Goal: Complete application form

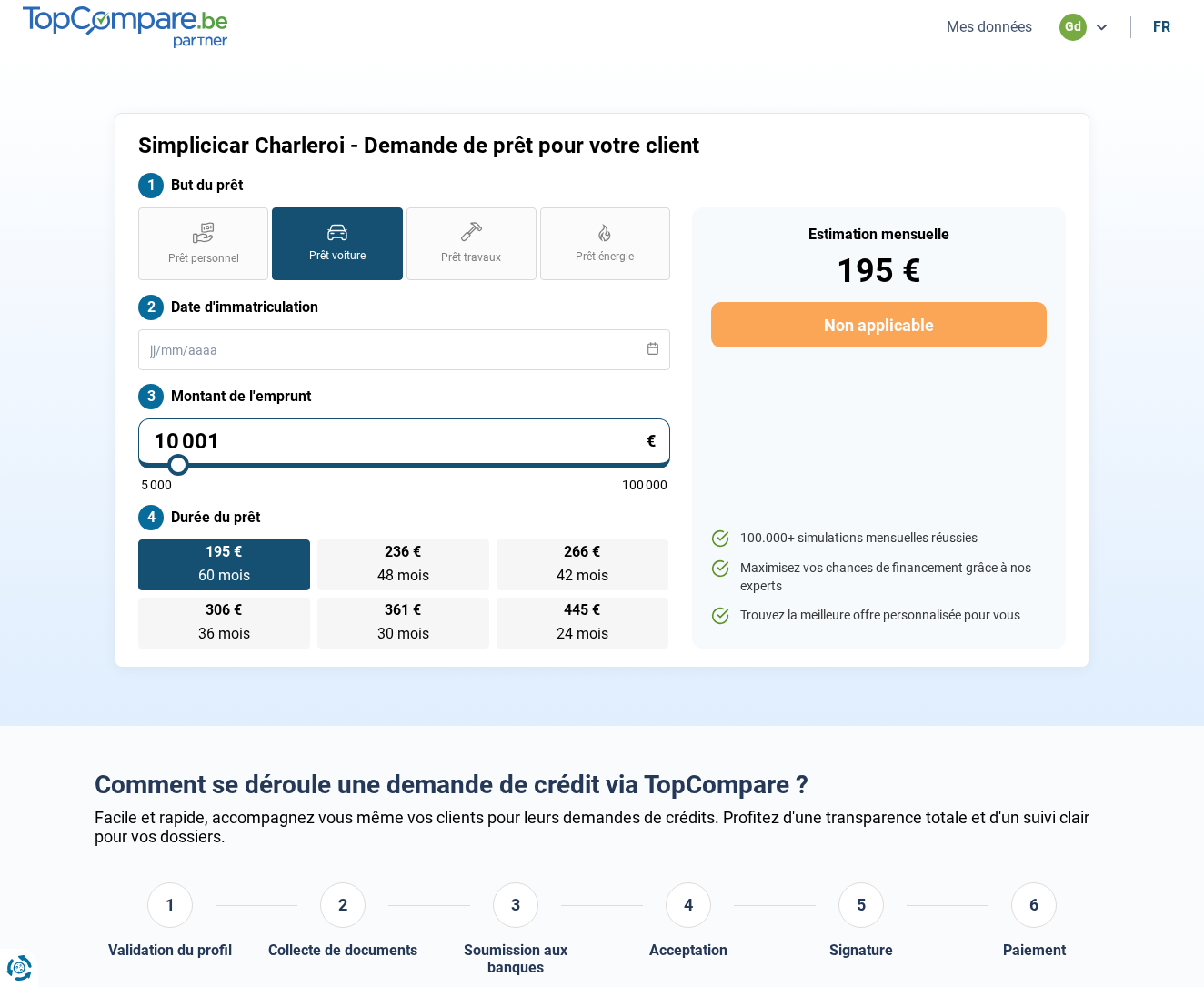
click at [1003, 24] on button "Mes données" at bounding box center [989, 26] width 96 height 19
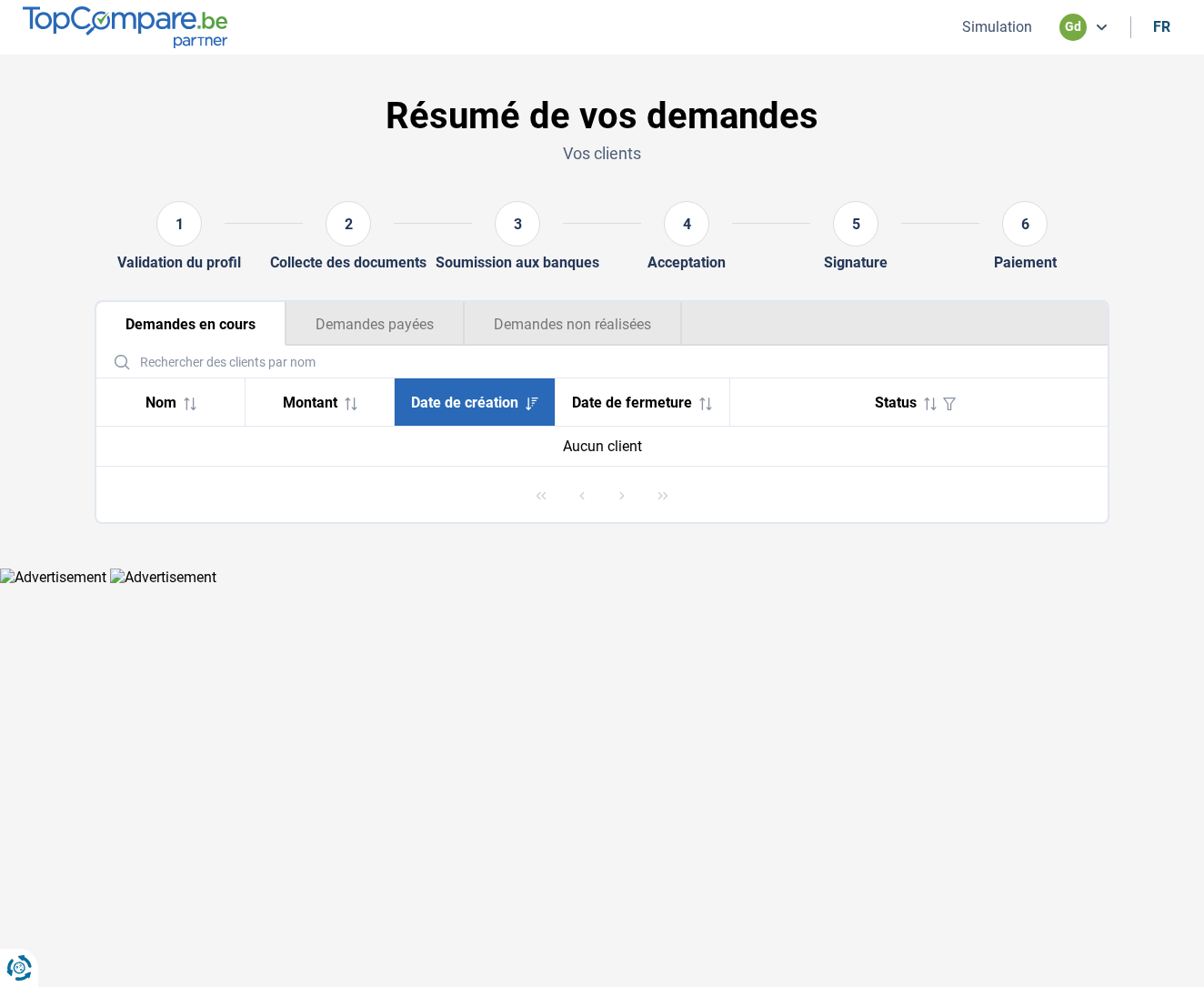
click at [349, 316] on button "Demandes payées" at bounding box center [374, 324] width 178 height 43
click at [534, 326] on button "Demandes non réalisées" at bounding box center [573, 324] width 218 height 43
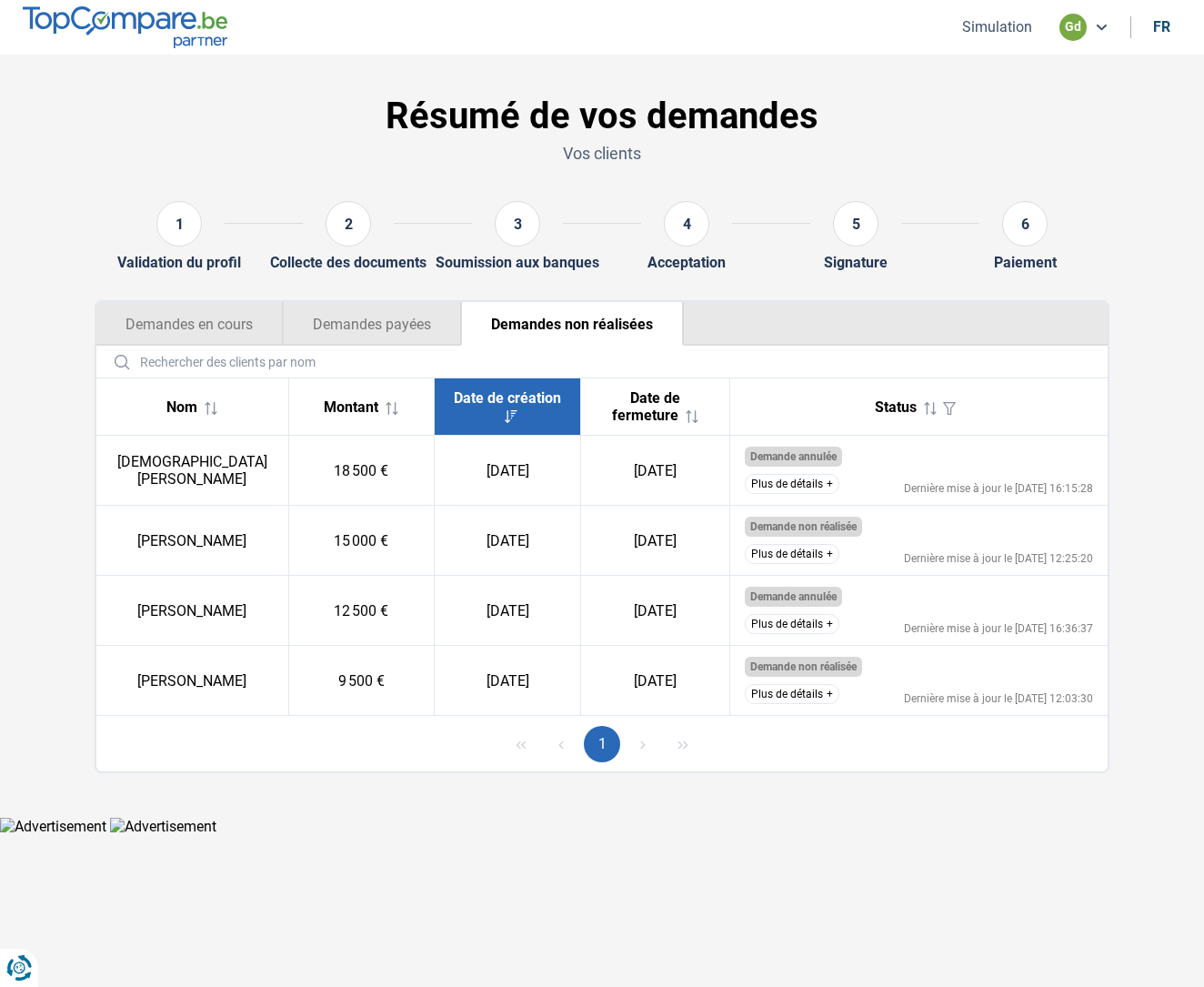
click at [796, 484] on button "Plus de détails" at bounding box center [792, 483] width 94 height 20
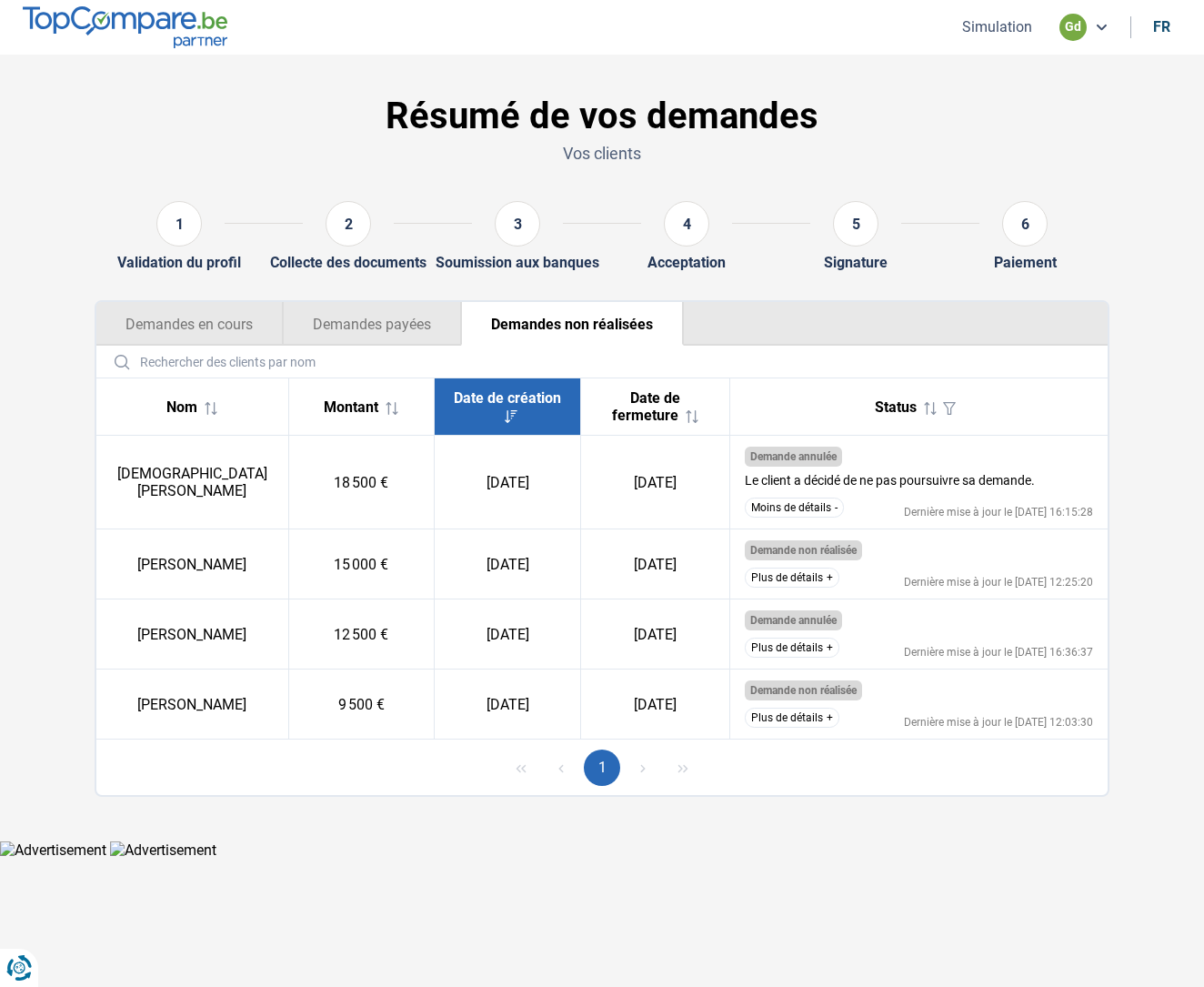
click at [801, 576] on button "Plus de détails" at bounding box center [792, 577] width 94 height 20
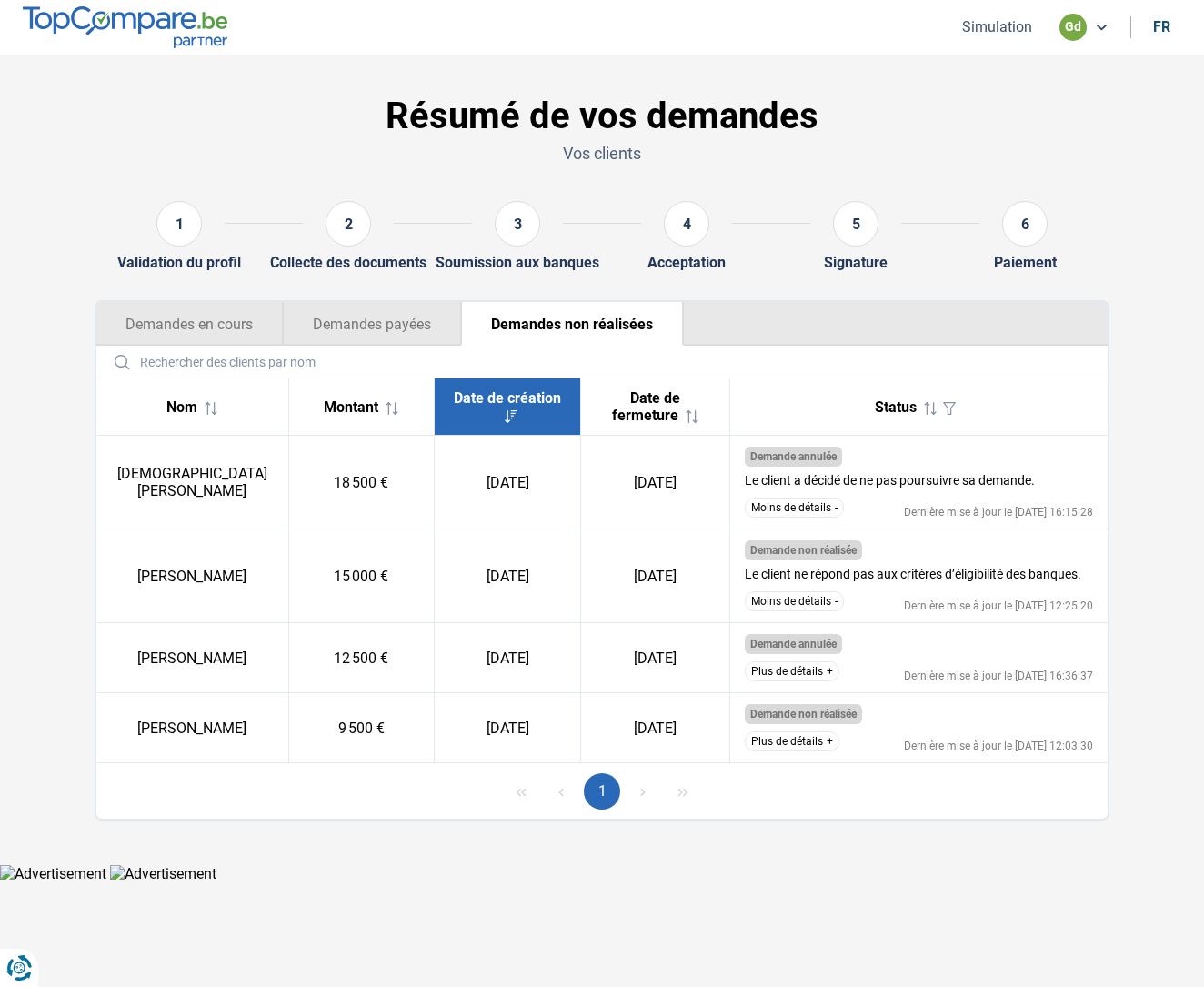
click at [795, 668] on button "Plus de détails" at bounding box center [792, 671] width 94 height 20
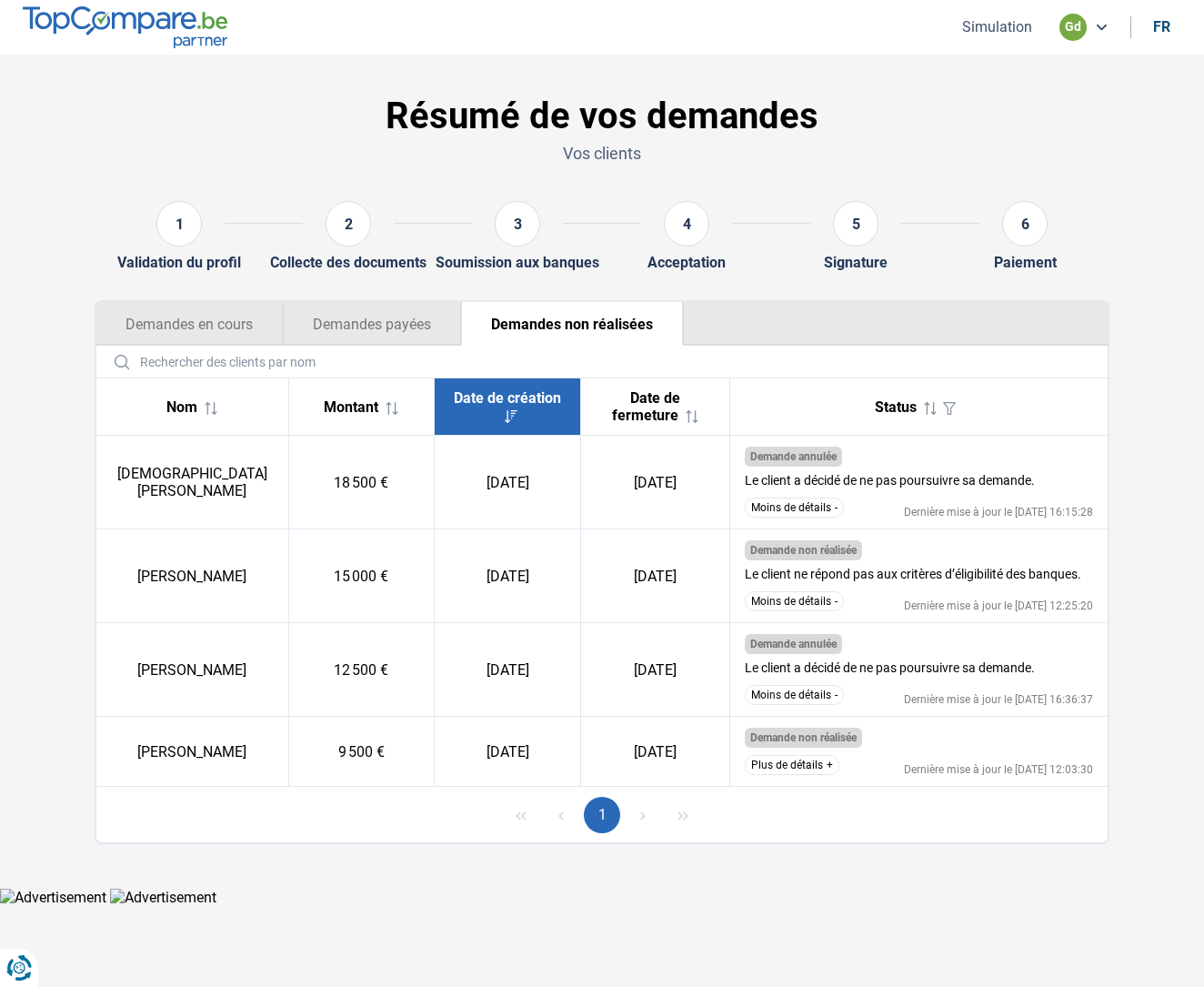
click at [795, 763] on button "Plus de détails" at bounding box center [792, 765] width 94 height 20
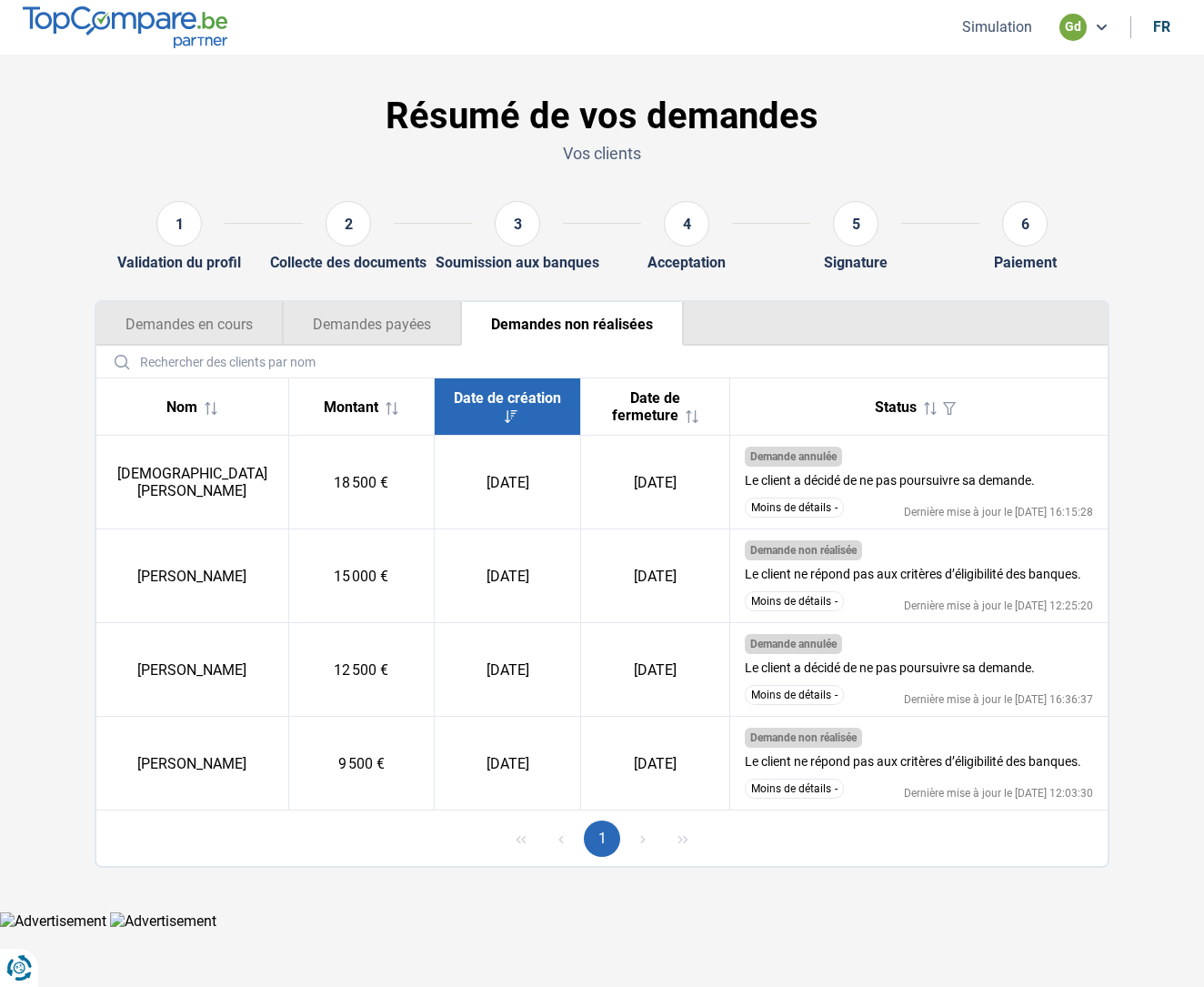
click at [1046, 23] on li "Simulation" at bounding box center [997, 26] width 103 height 19
click at [1080, 24] on div "gd" at bounding box center [1073, 26] width 27 height 27
click at [983, 24] on button "Simulation" at bounding box center [997, 26] width 81 height 19
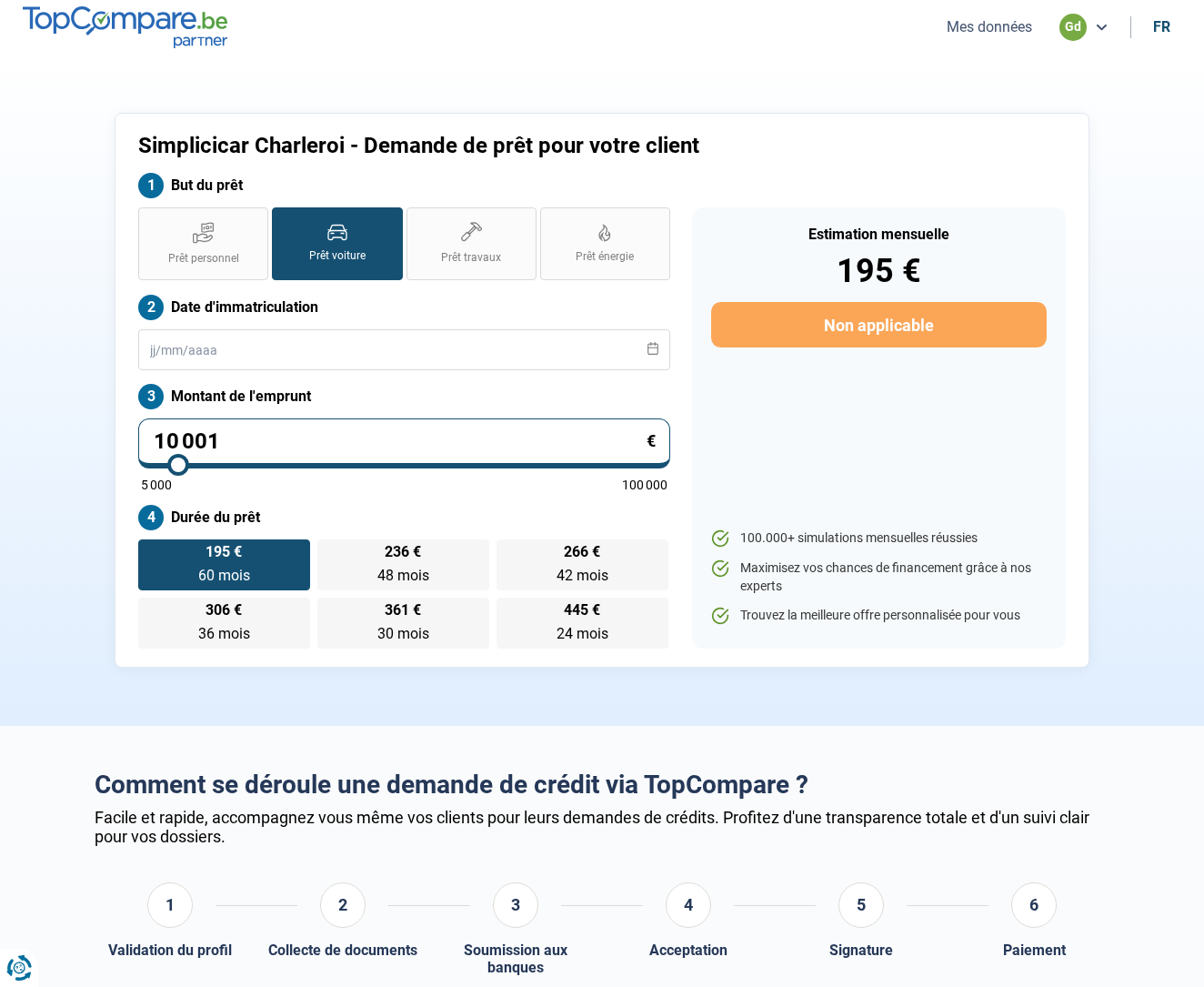
click at [234, 447] on input "10 001" at bounding box center [404, 443] width 532 height 50
type input "1 000"
type input "5000"
type input "100"
type input "5000"
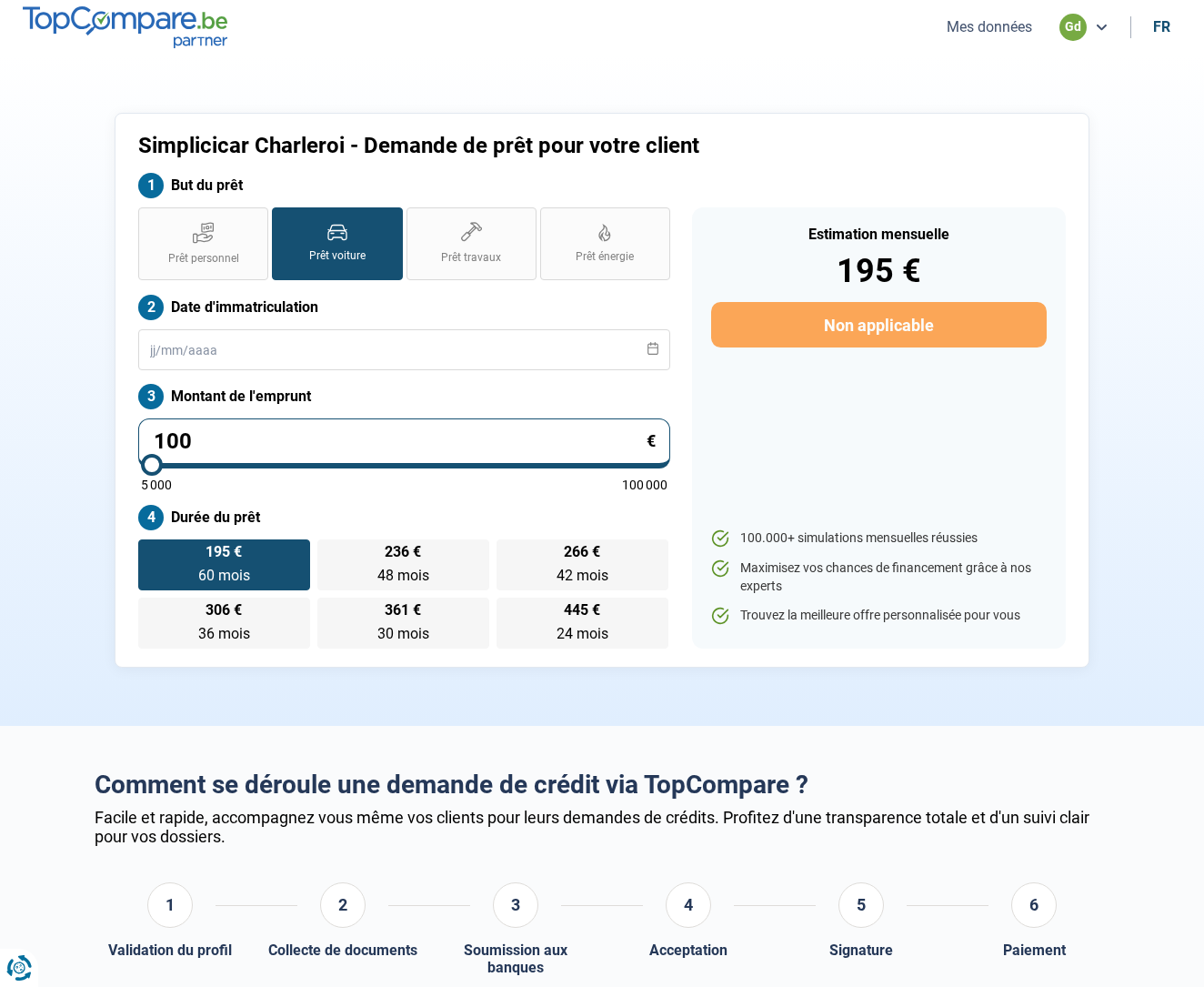
type input "10"
type input "5000"
type input "1"
type input "5000"
type input "0"
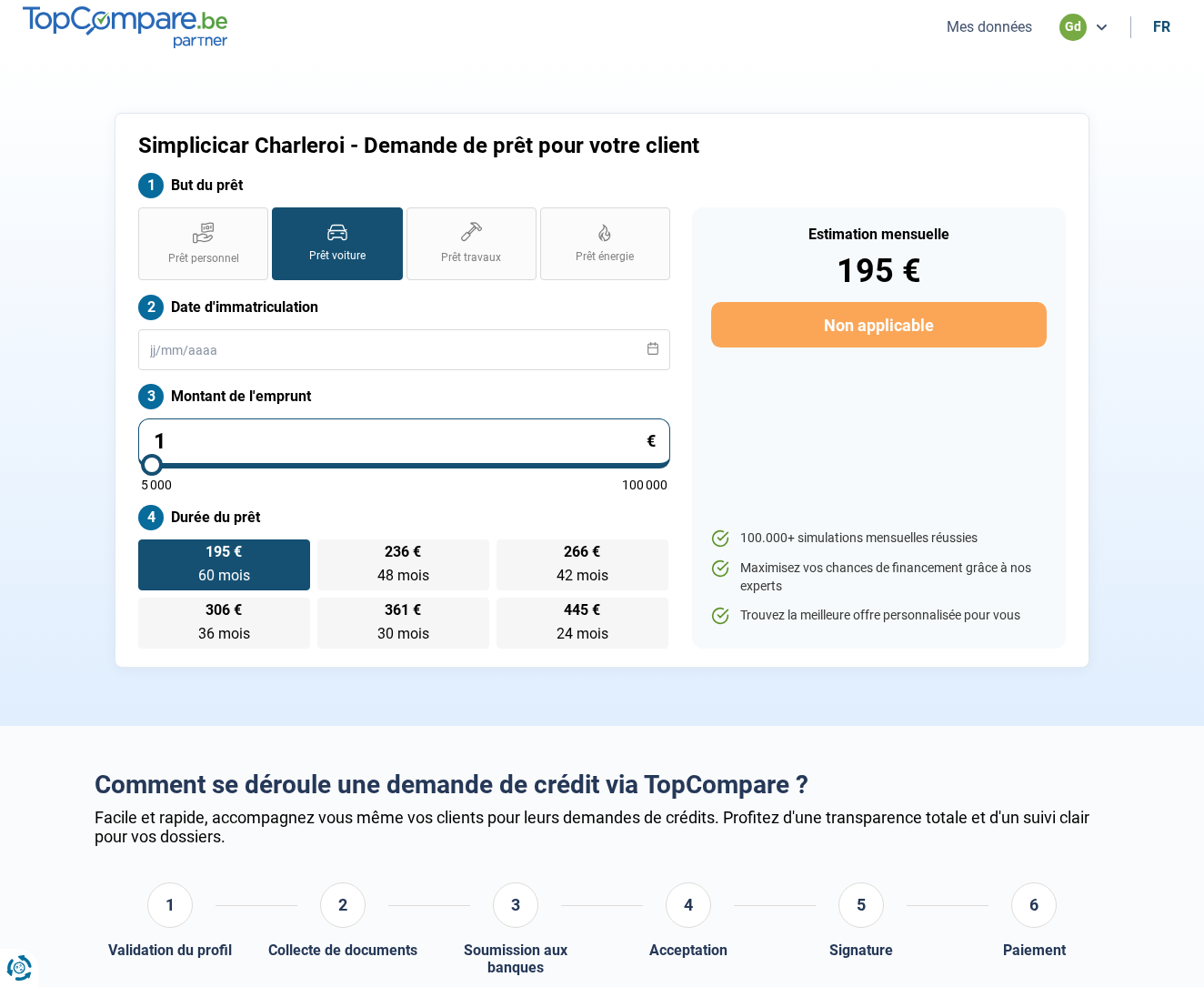
type input "5000"
type input "1"
type input "5000"
type input "13"
type input "5000"
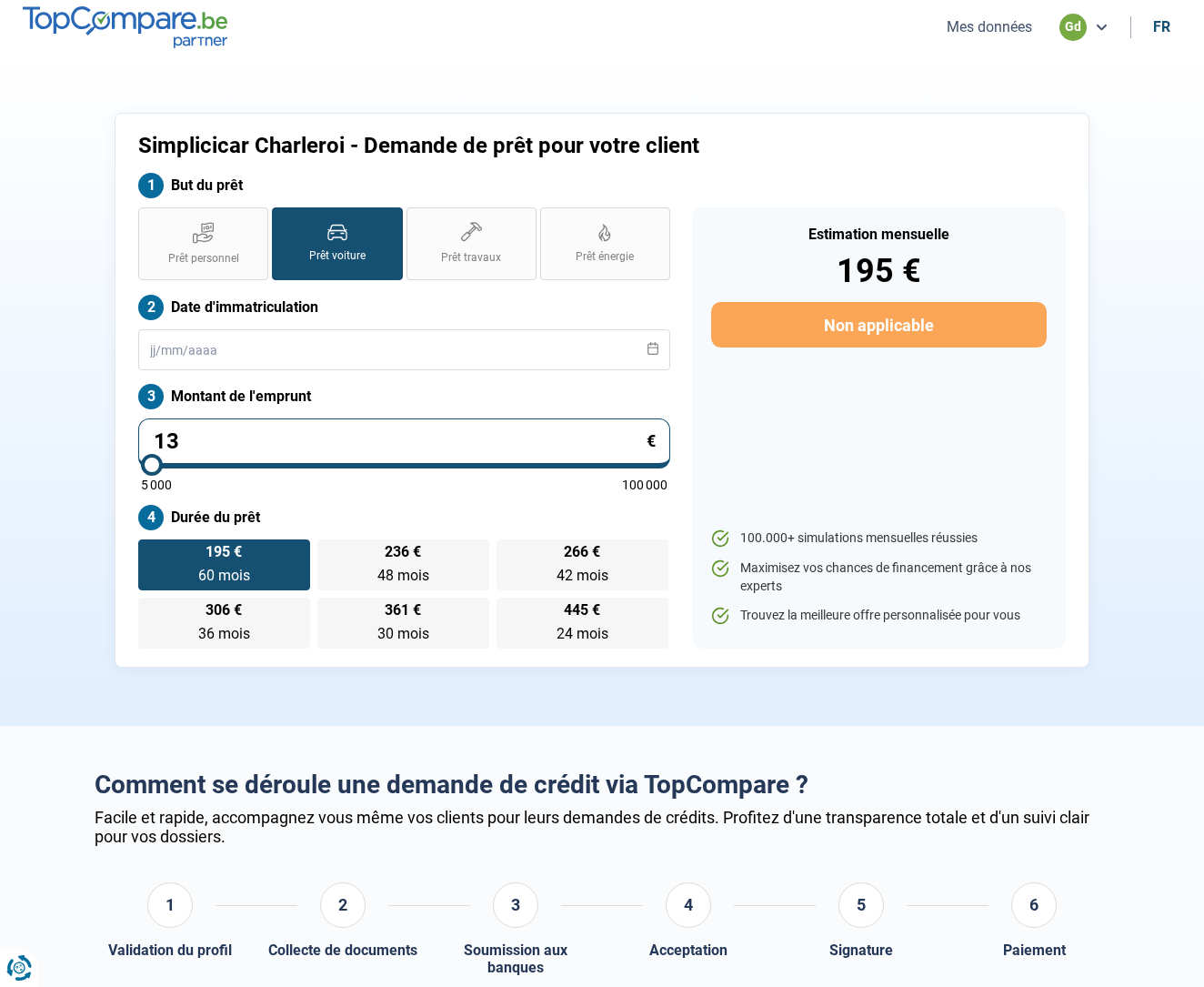
type input "139"
type input "5000"
type input "1 398"
type input "5000"
type input "13 980"
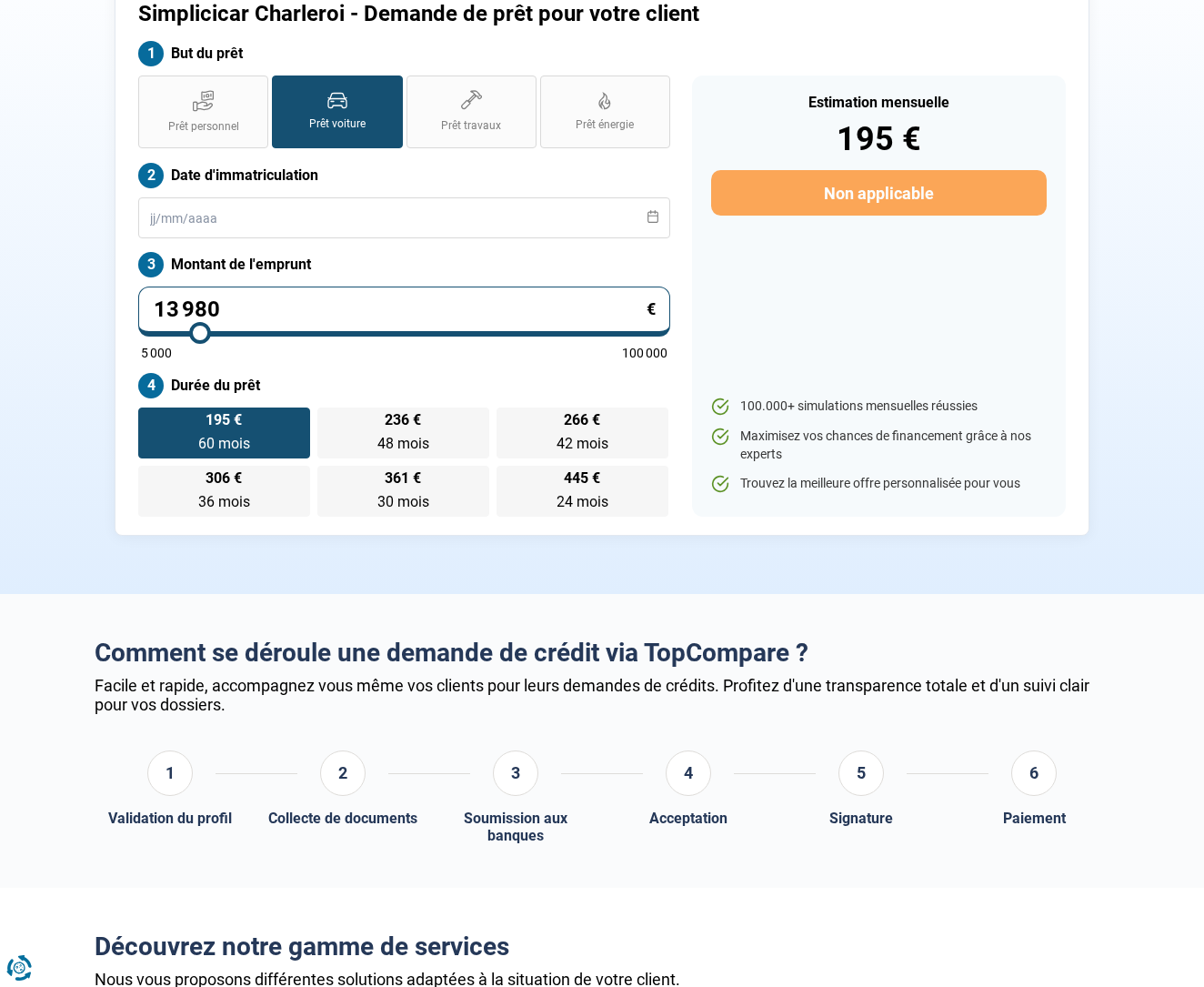
scroll to position [135, 0]
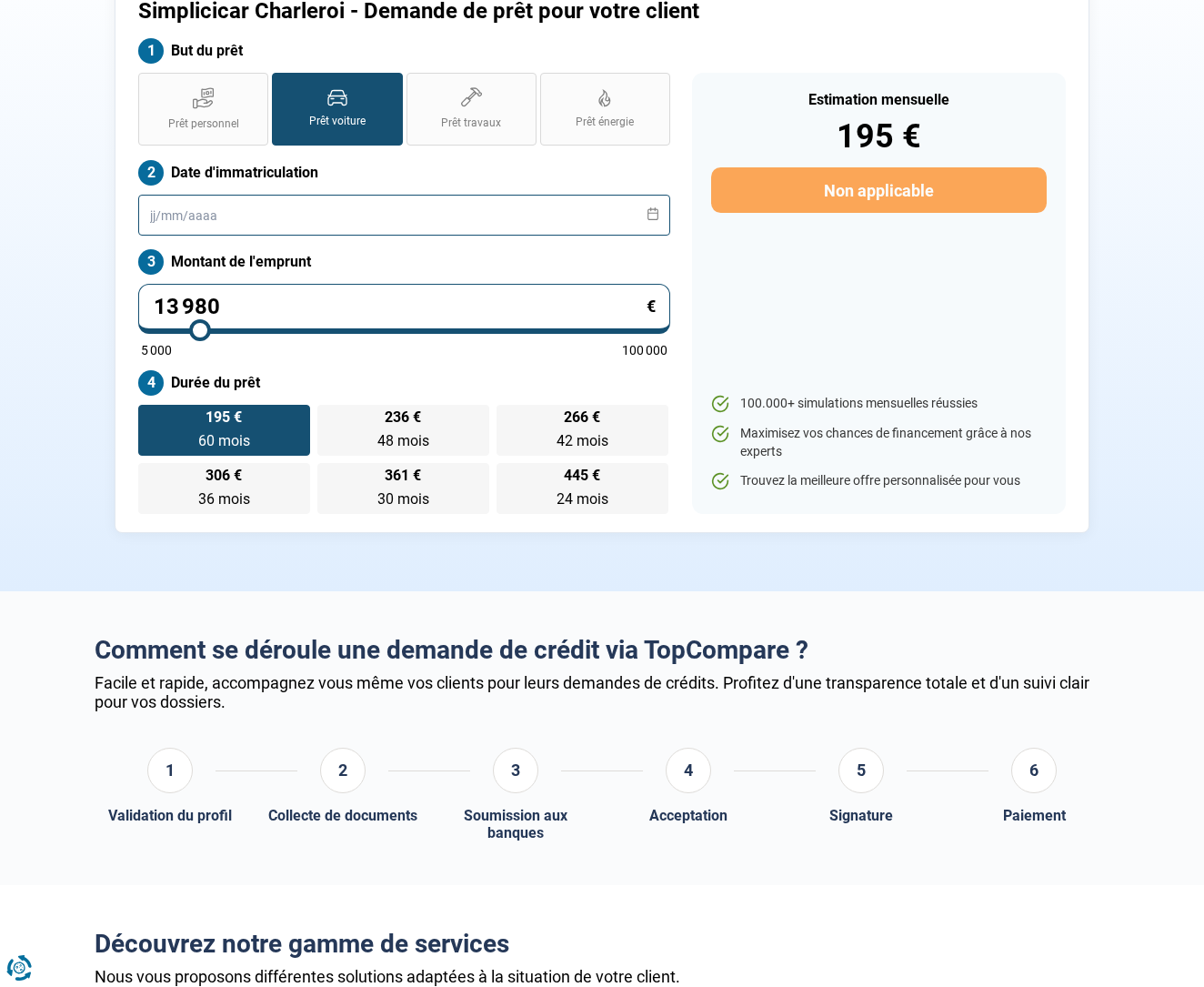
type input "14000"
click at [229, 220] on input "text" at bounding box center [404, 215] width 532 height 40
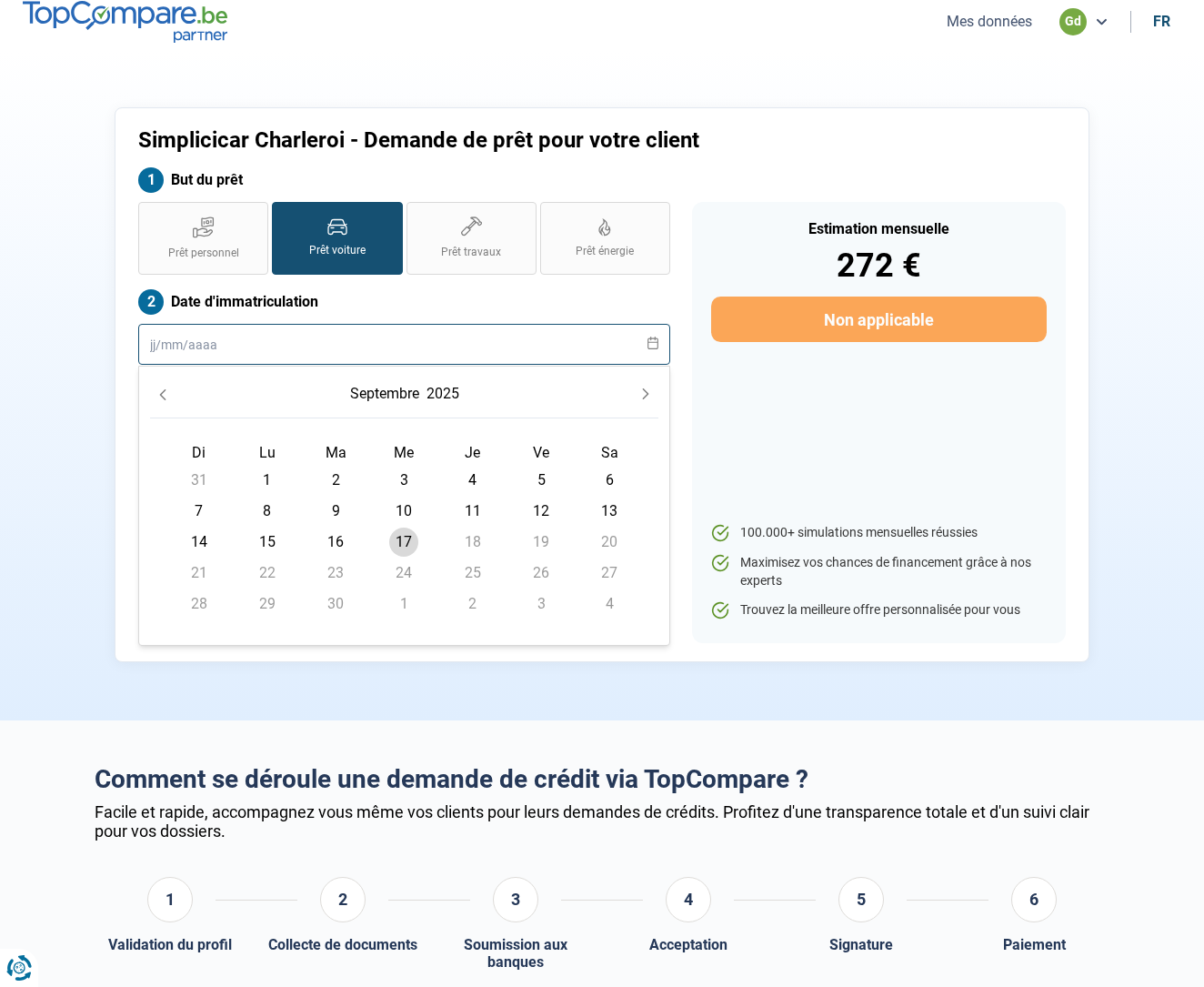
scroll to position [0, 0]
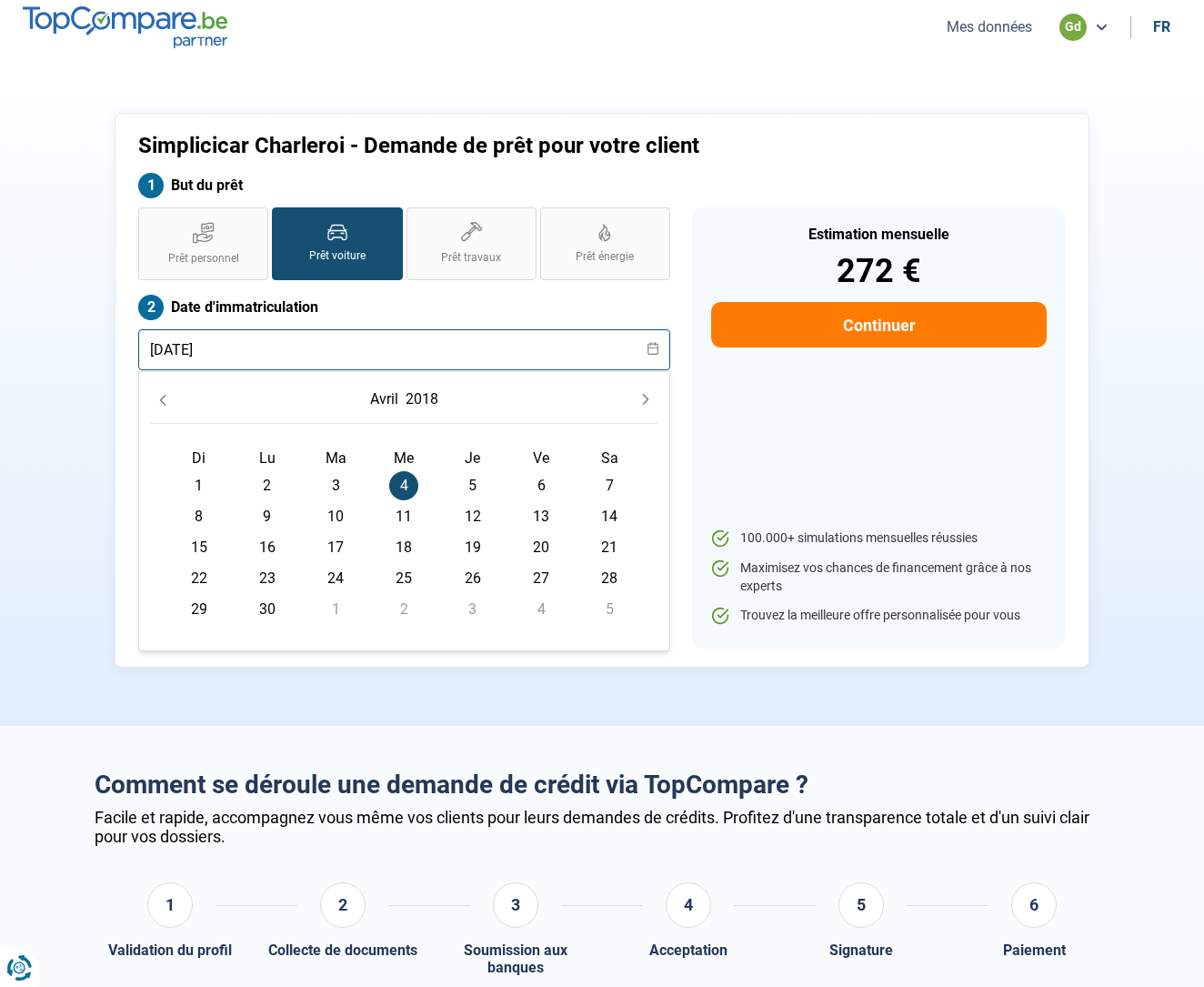
type input "04/04/2018"
click at [420, 302] on label "Date d'immatriculation" at bounding box center [404, 307] width 532 height 25
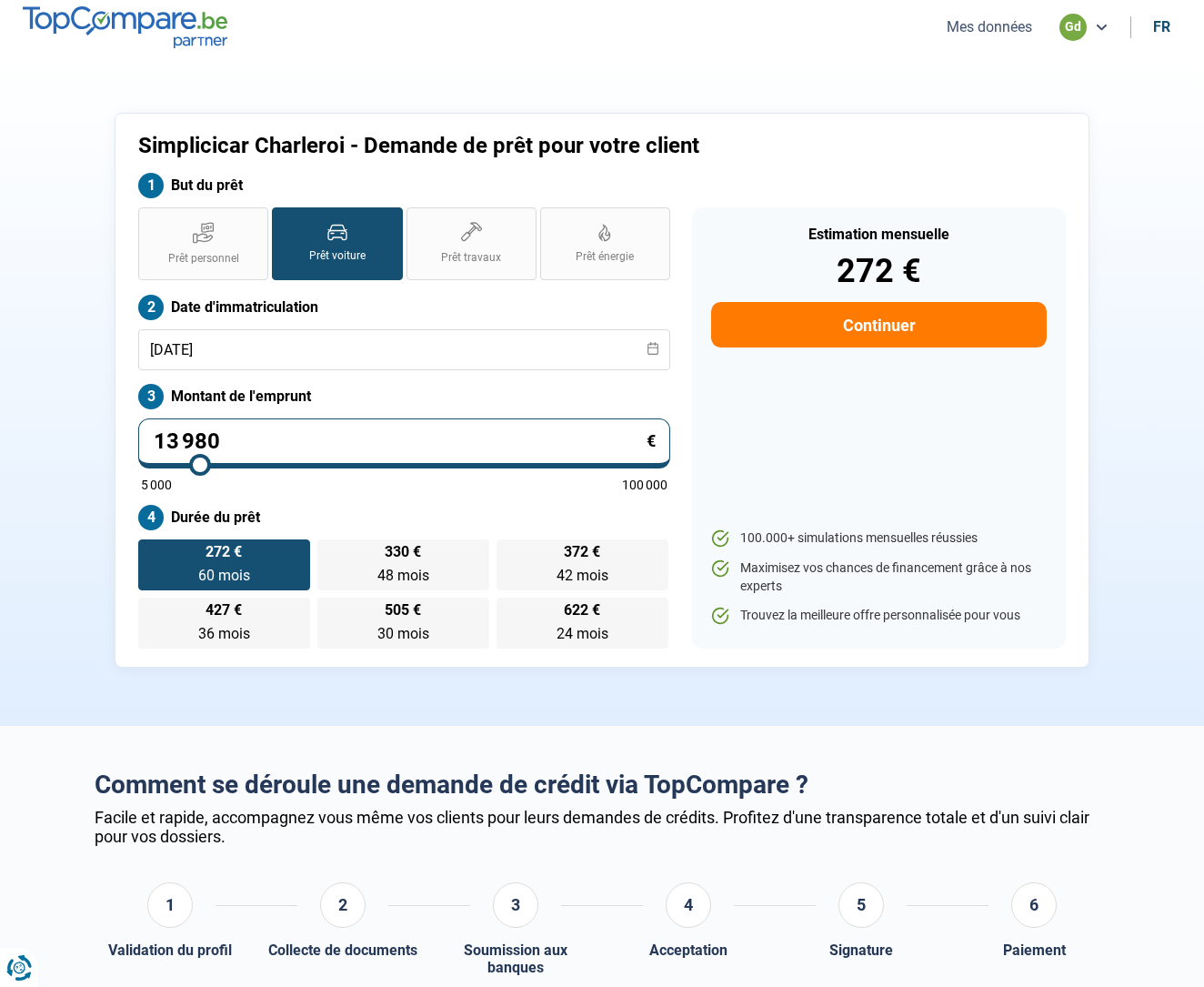
drag, startPoint x: 858, startPoint y: 322, endPoint x: 534, endPoint y: 318, distance: 324.0
click at [534, 318] on div "Prêt personnel Prêt voiture Prêt travaux Prêt énergie Prêt voiture Date d'immat…" at bounding box center [602, 428] width 950 height 442
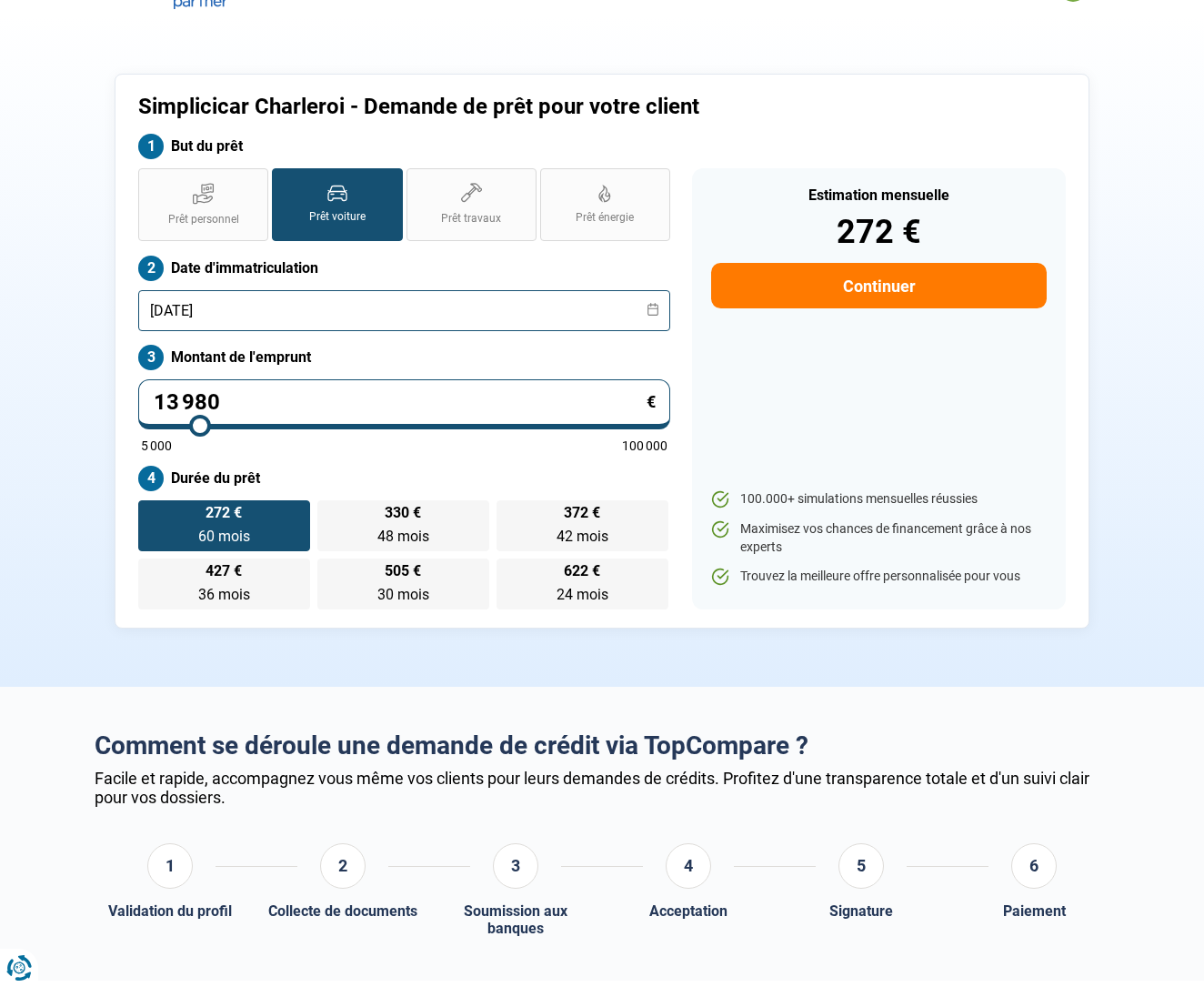
scroll to position [40, 0]
click at [216, 466] on label "Durée du prêt" at bounding box center [404, 478] width 532 height 25
click at [940, 282] on button "Continuer" at bounding box center [879, 285] width 336 height 45
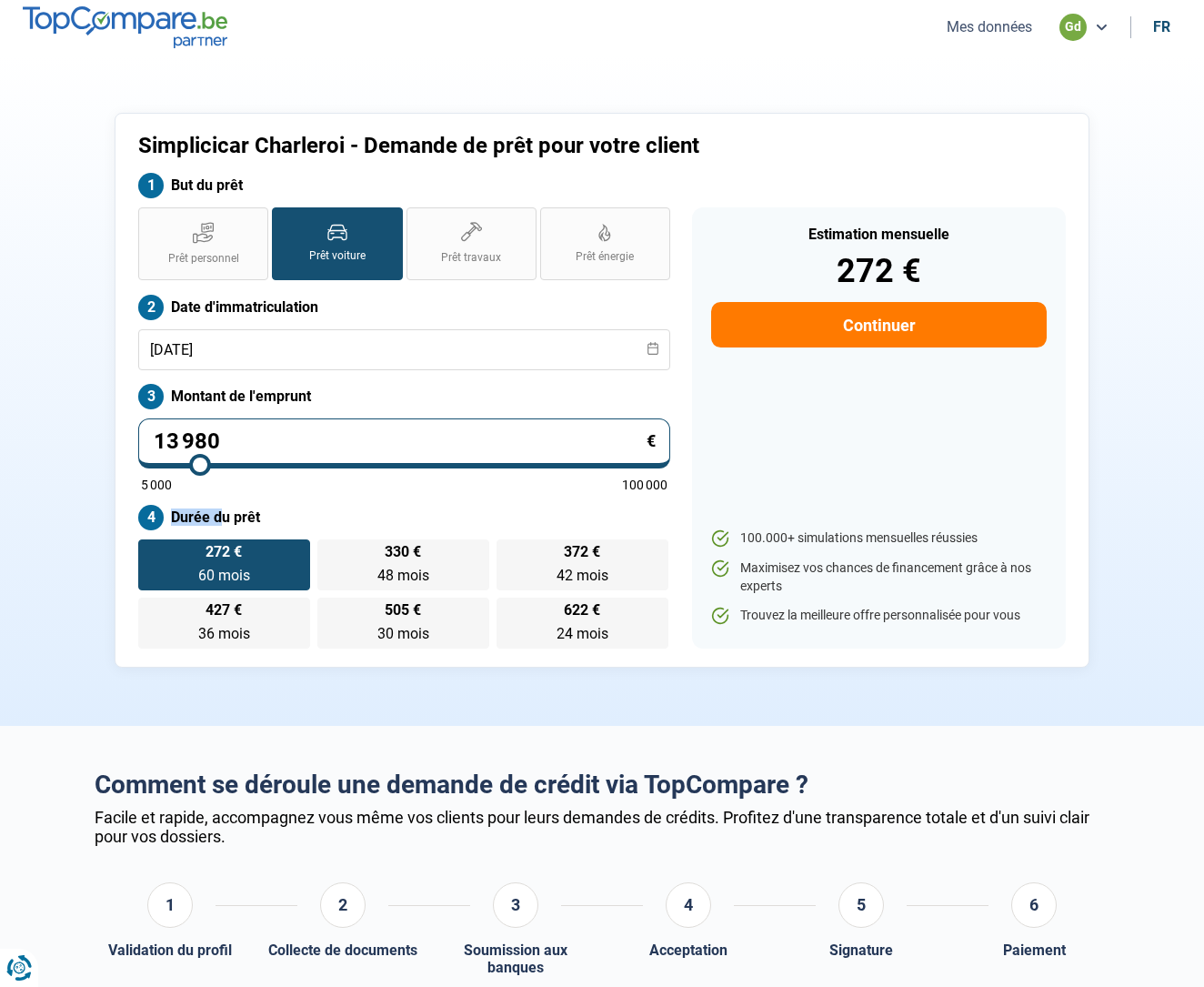
select select "32"
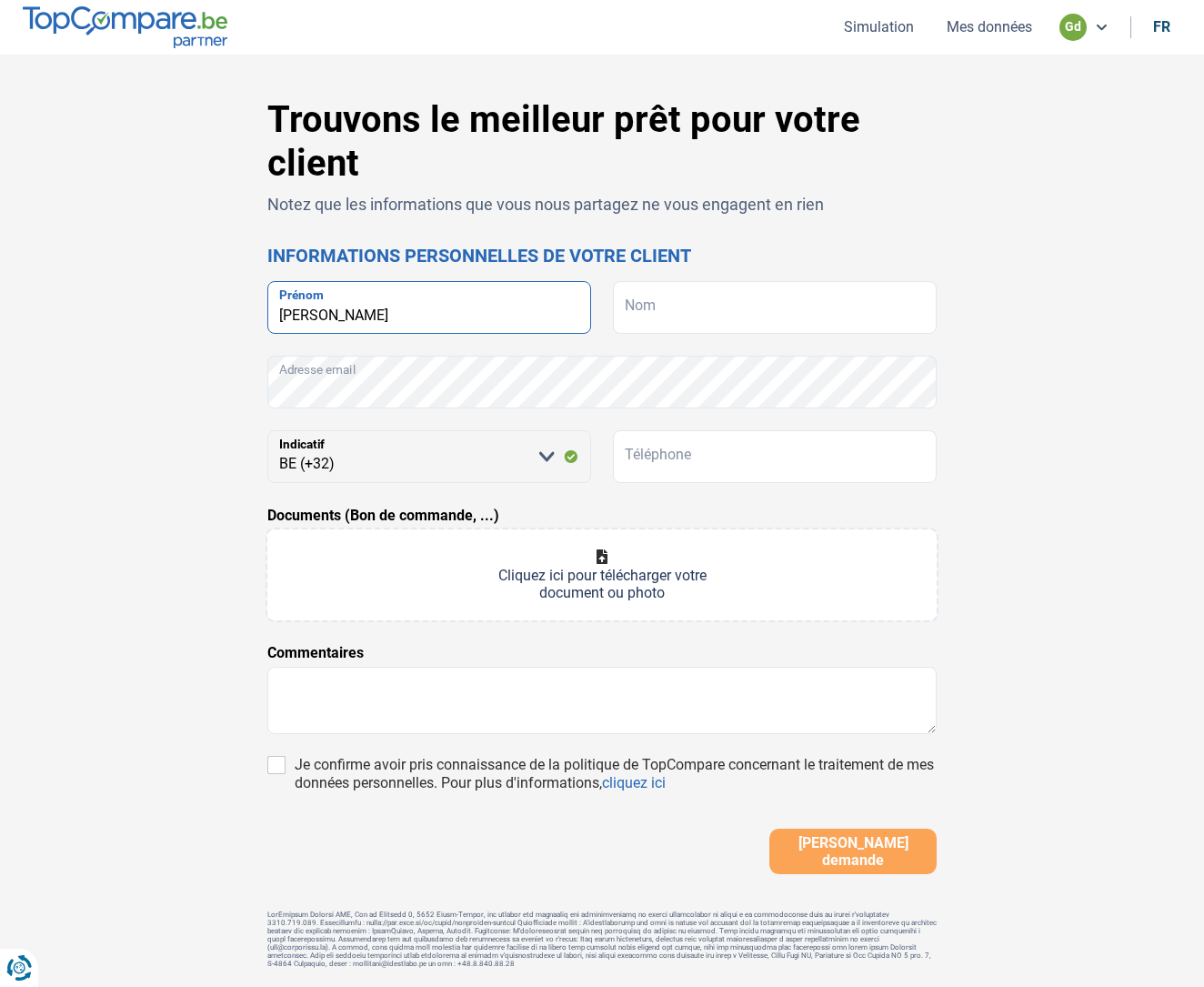
type input "Patrick"
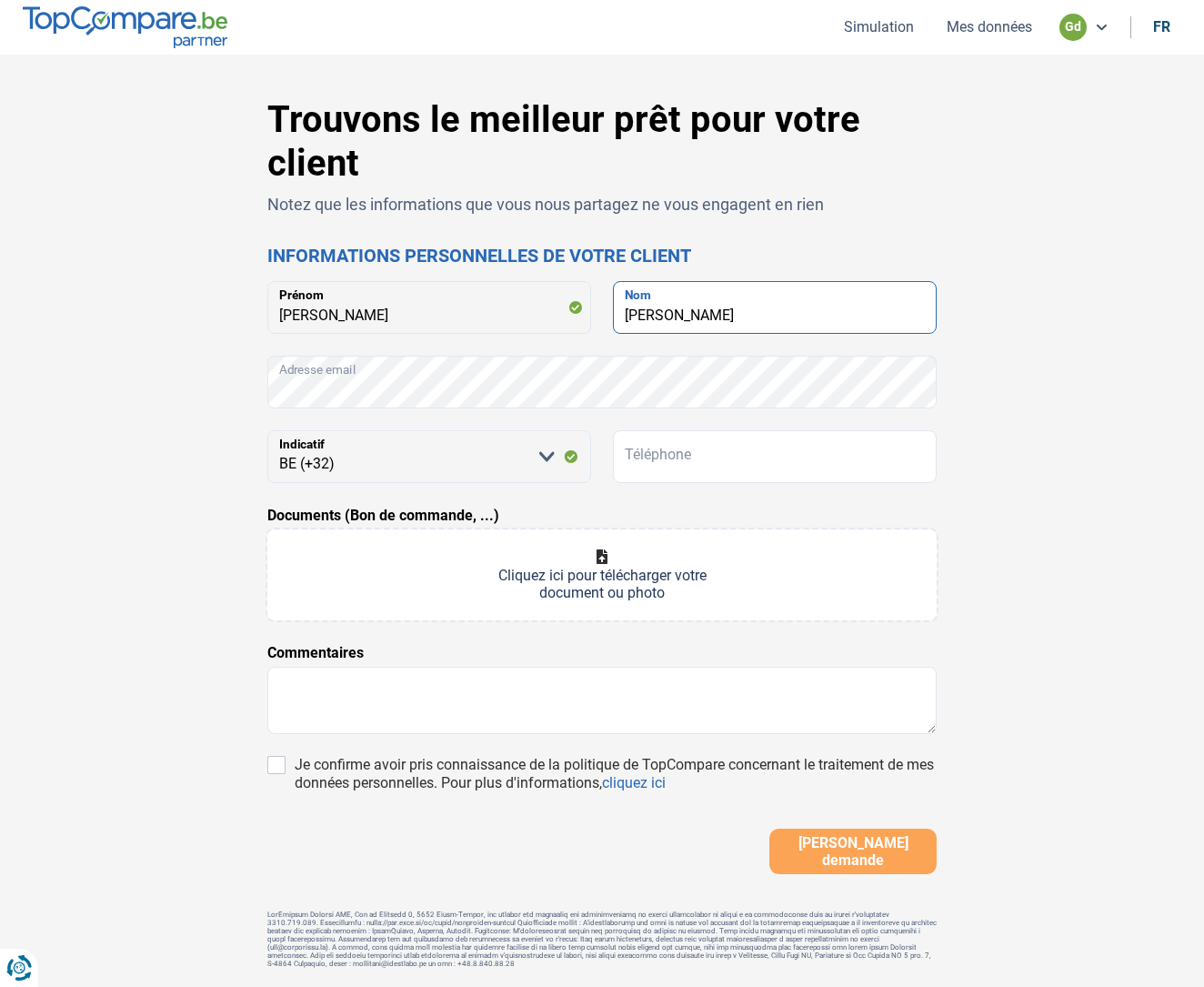
type input "Houioux"
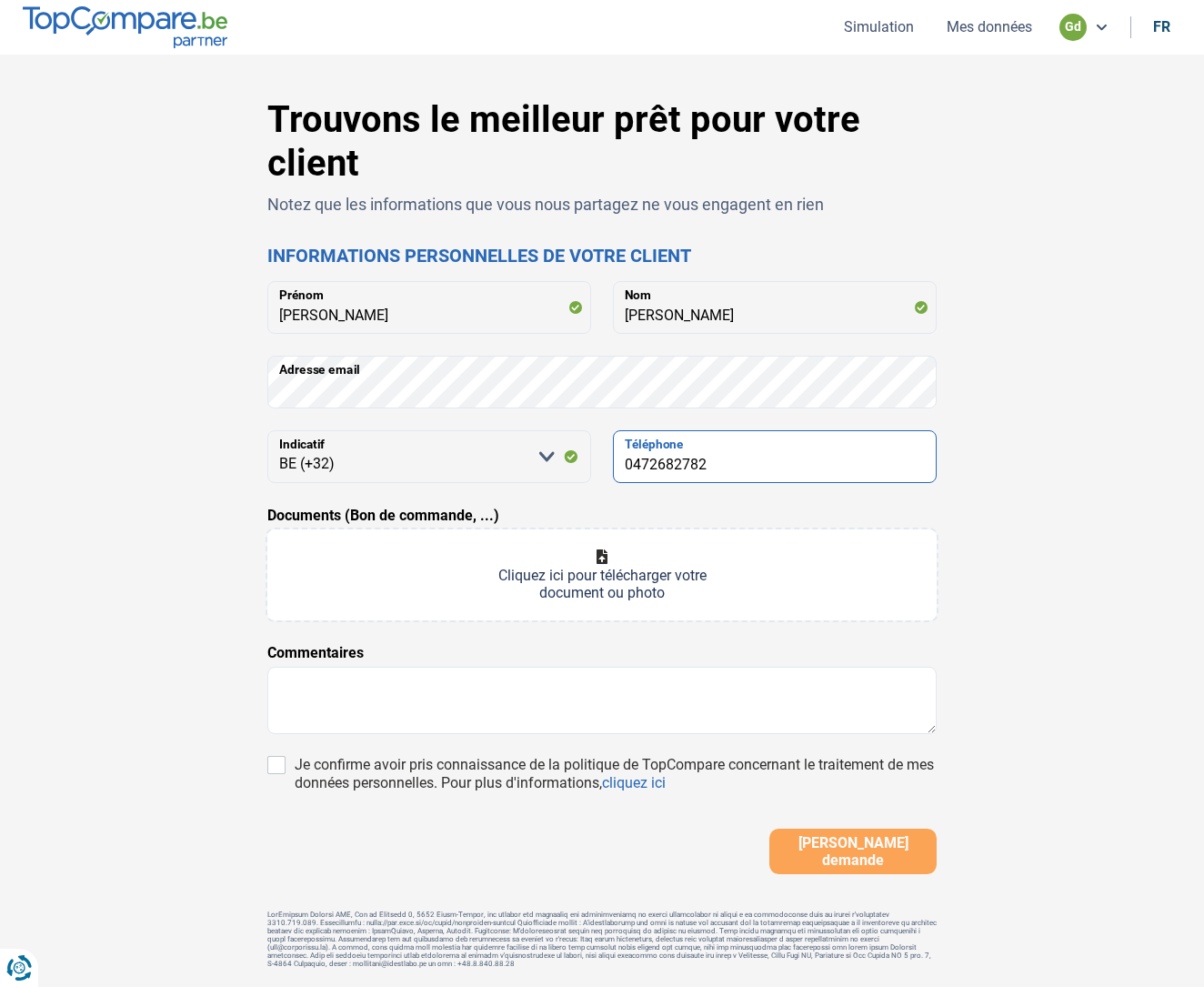
type input "0472682782"
click at [606, 559] on input "Documents (Bon de commande, ...)" at bounding box center [602, 574] width 669 height 91
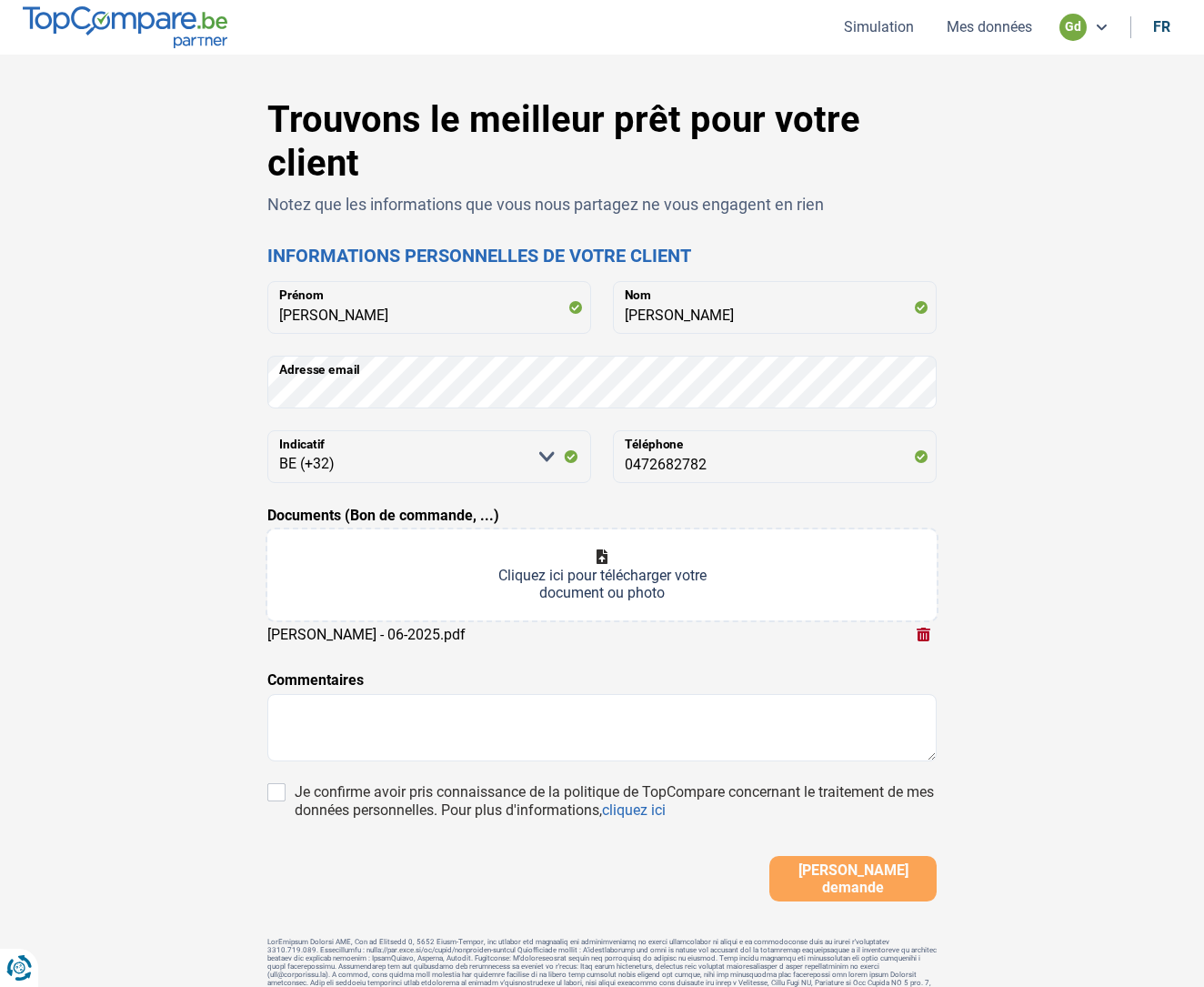
click at [590, 564] on input "Documents (Bon de commande, ...)" at bounding box center [602, 574] width 669 height 91
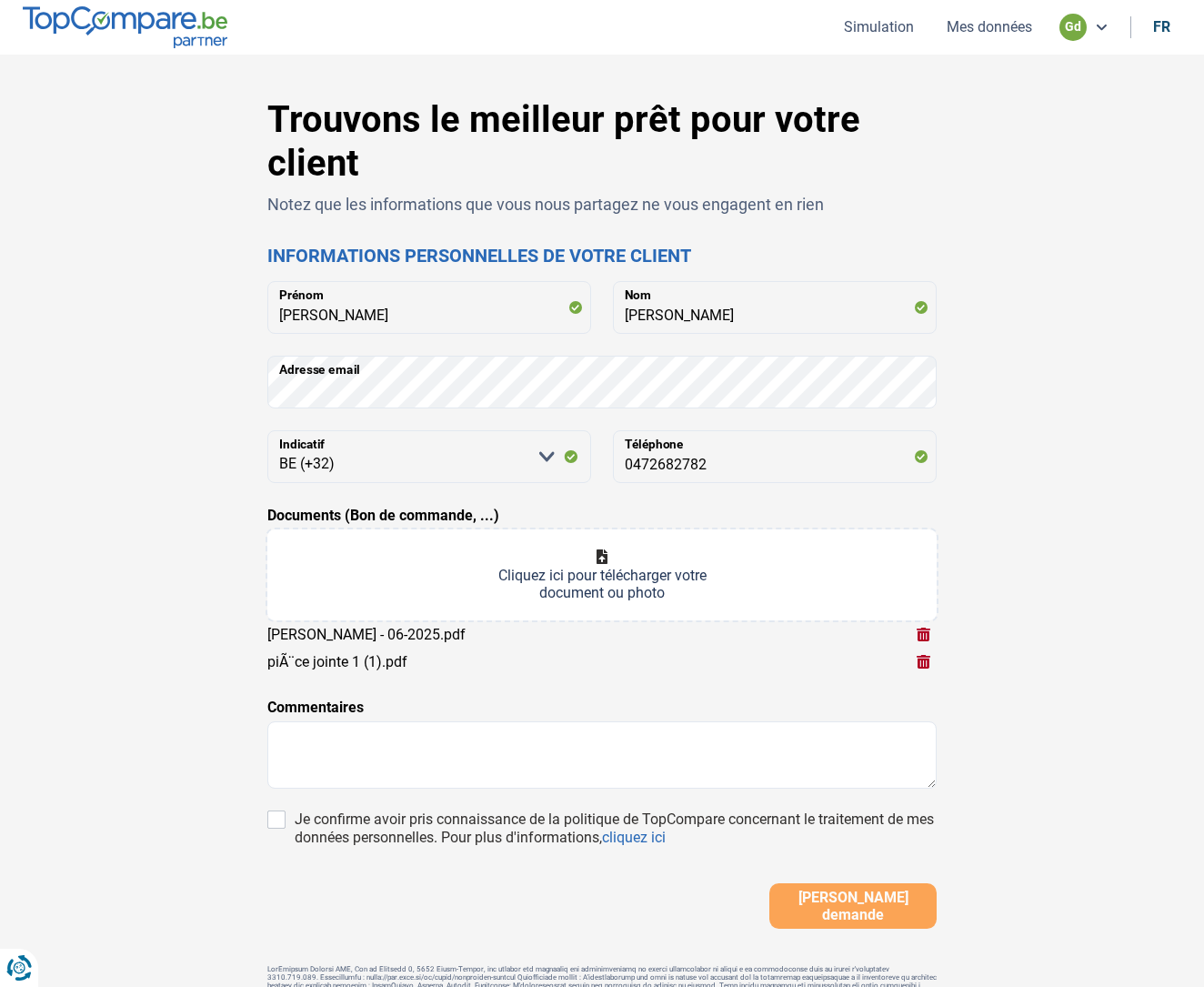
click at [621, 575] on input "Documents (Bon de commande, ...)" at bounding box center [602, 574] width 669 height 91
type input "C:\fakepath\piÃ¨ce jointe 1.pdf"
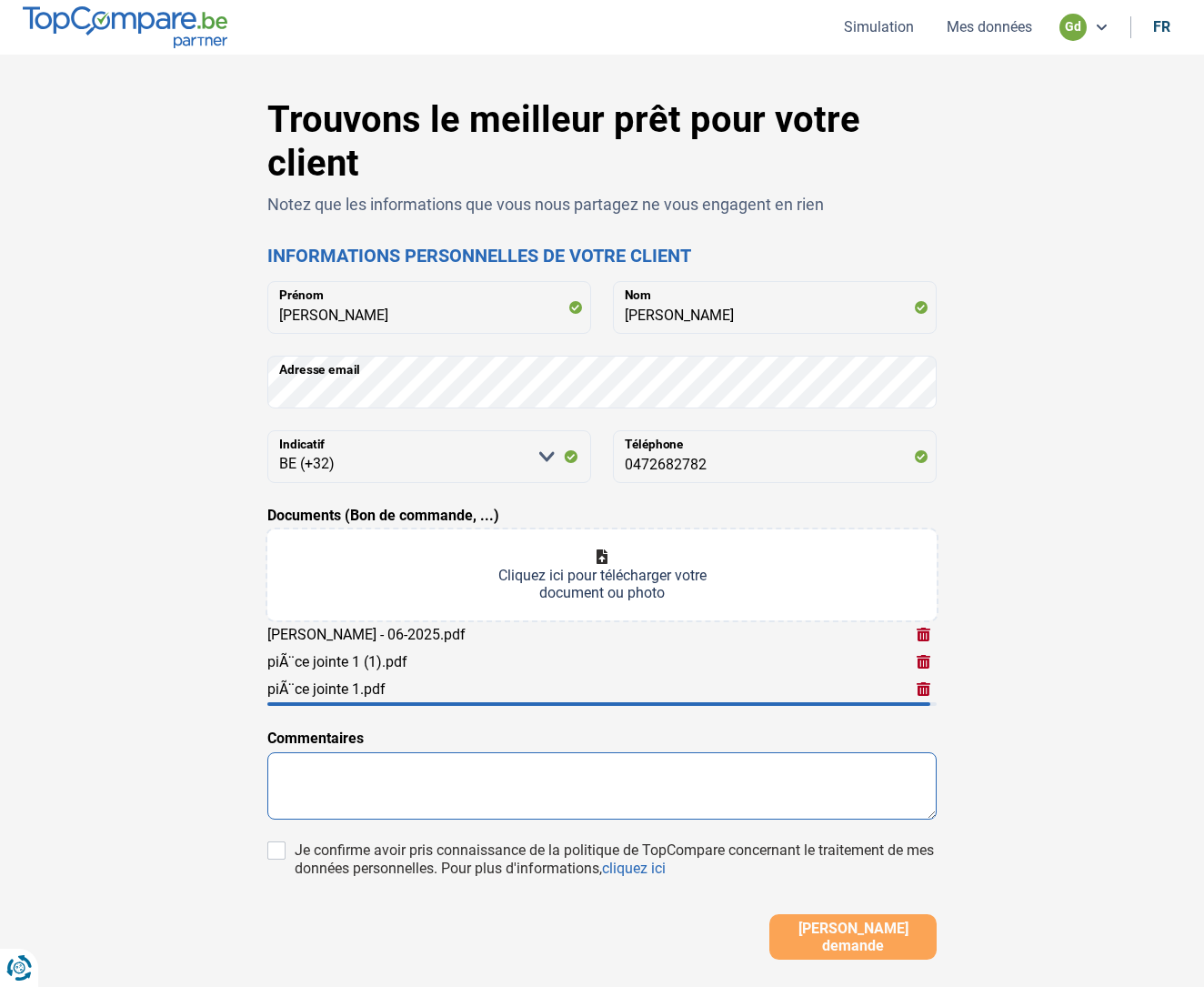
click at [324, 785] on textarea at bounding box center [602, 786] width 669 height 68
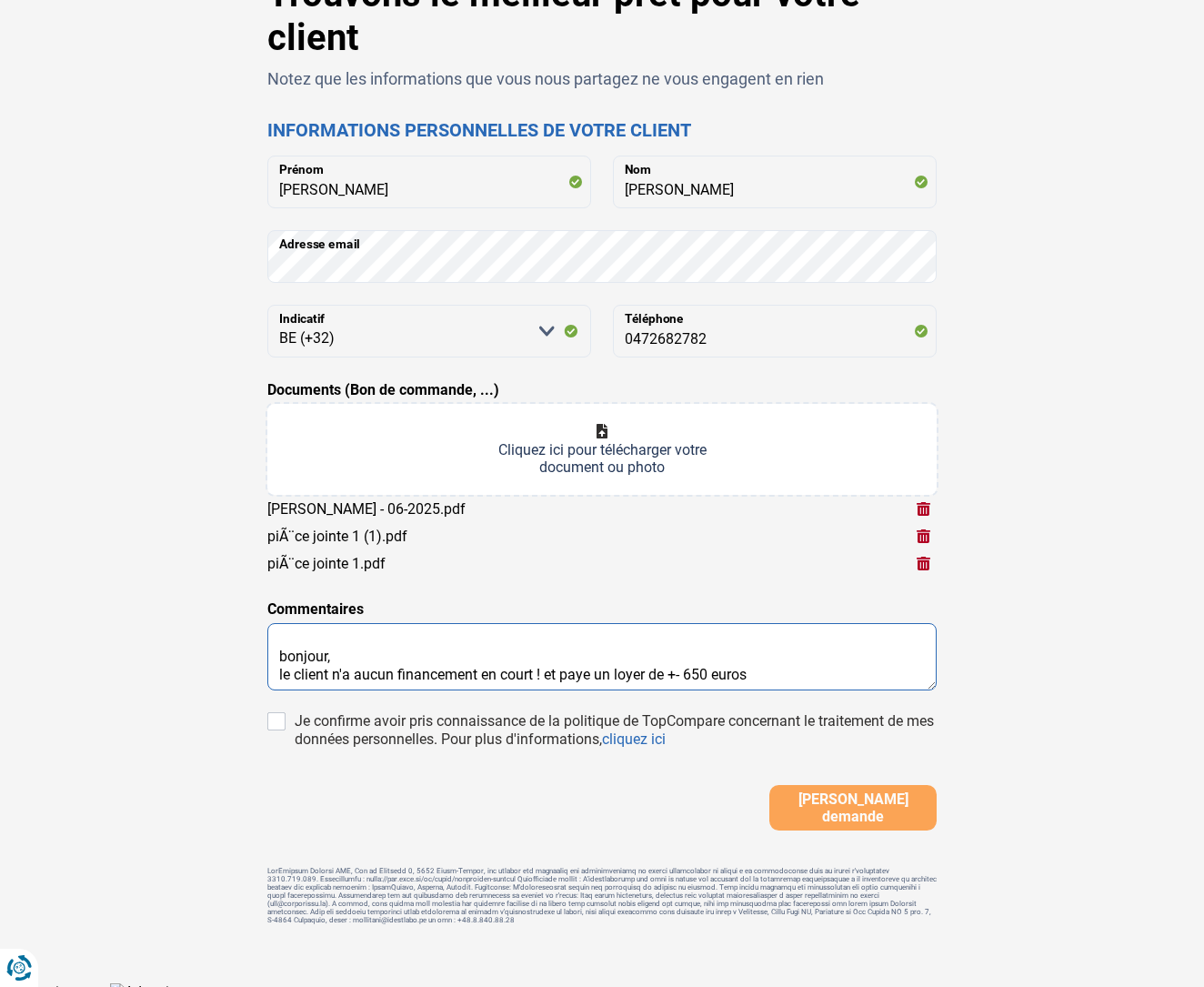
scroll to position [125, 0]
type textarea "bonjour, le client n'a aucun financement en court ! et paye un loyer de +- 650 …"
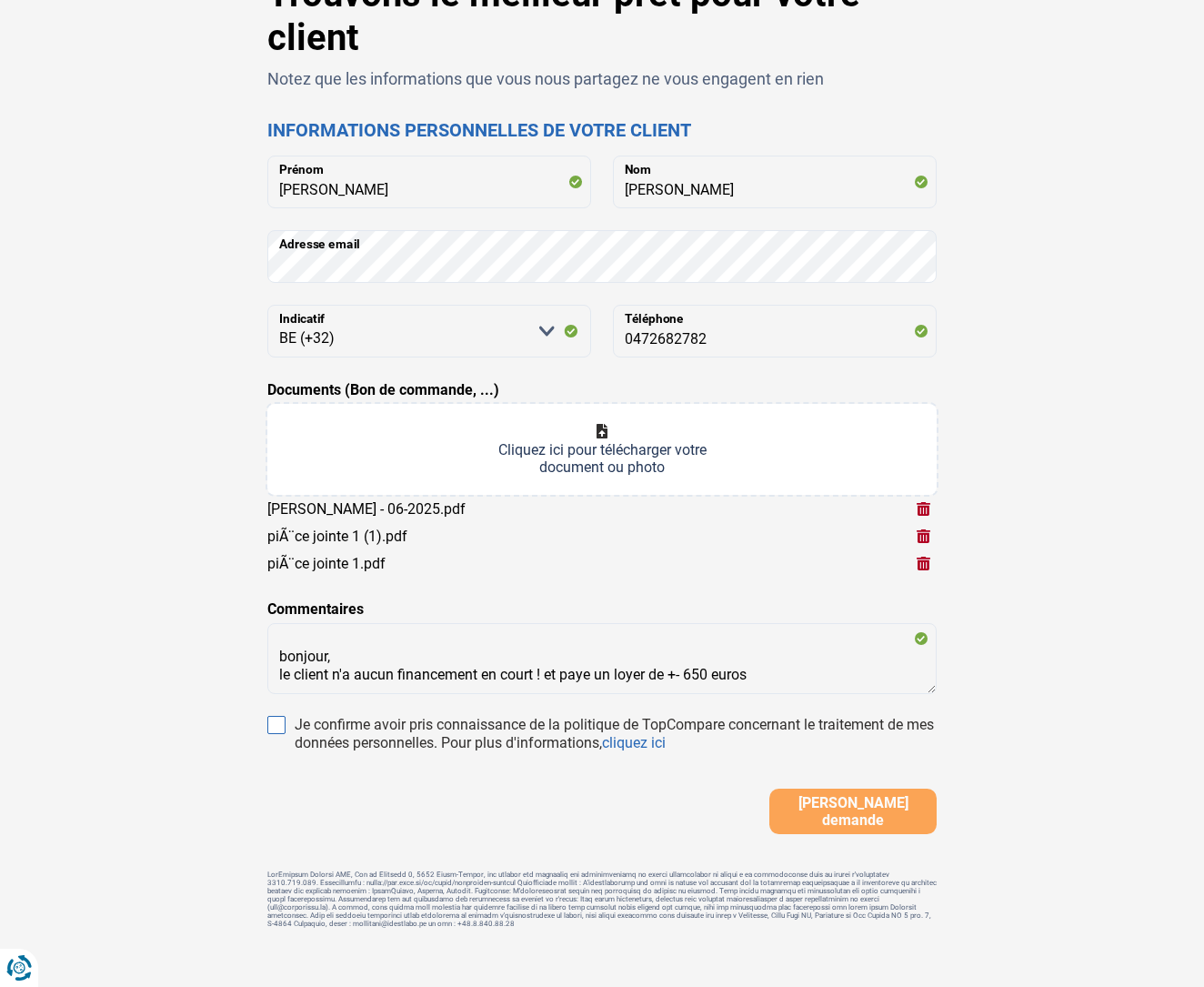
click at [277, 720] on input "Je confirme avoir pris connaissance de la politique de TopCompare concernant le…" at bounding box center [276, 724] width 18 height 18
checkbox input "true"
click at [812, 808] on span "Soumettre demande" at bounding box center [853, 812] width 156 height 35
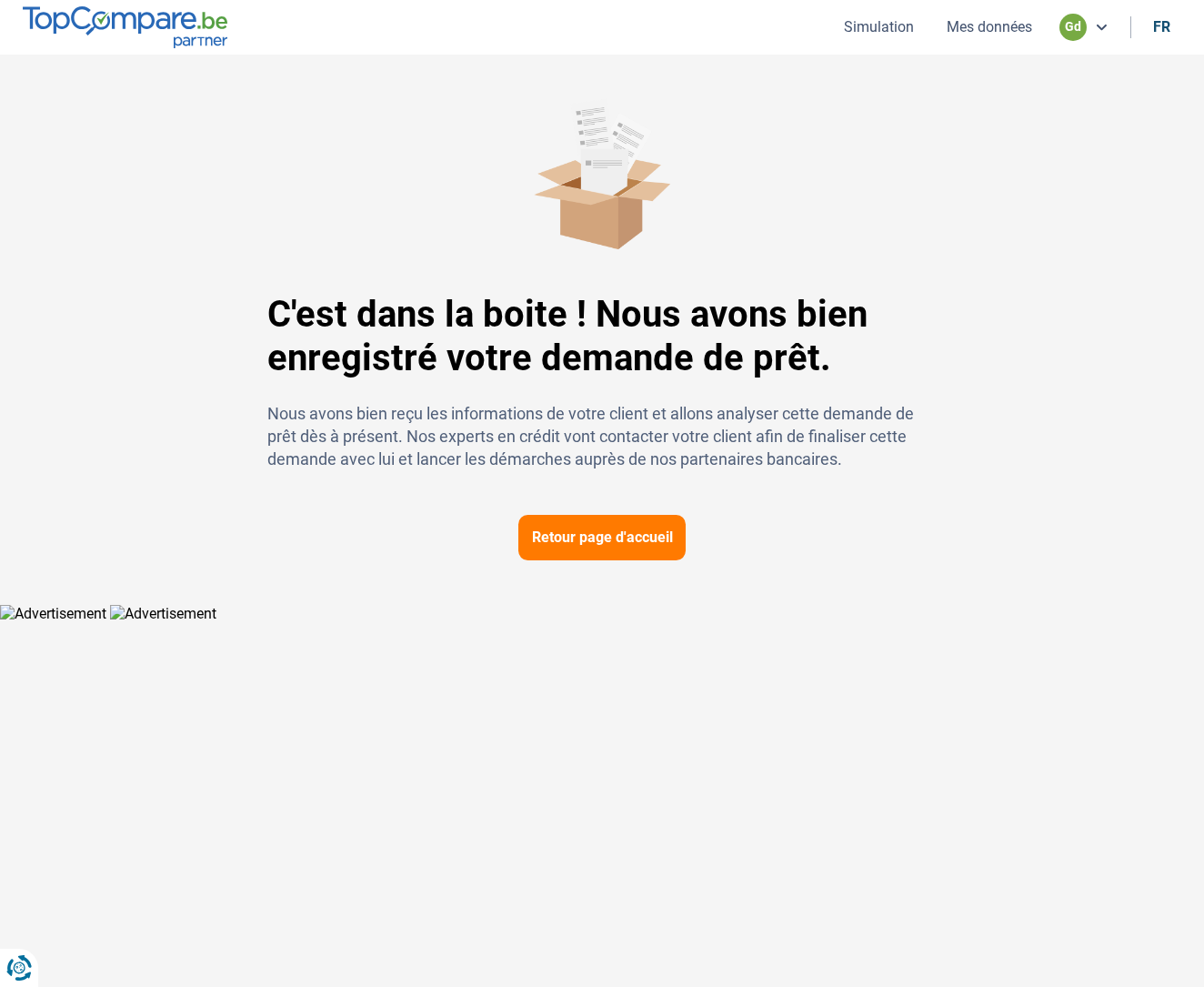
click at [999, 22] on button "Mes données" at bounding box center [989, 26] width 96 height 19
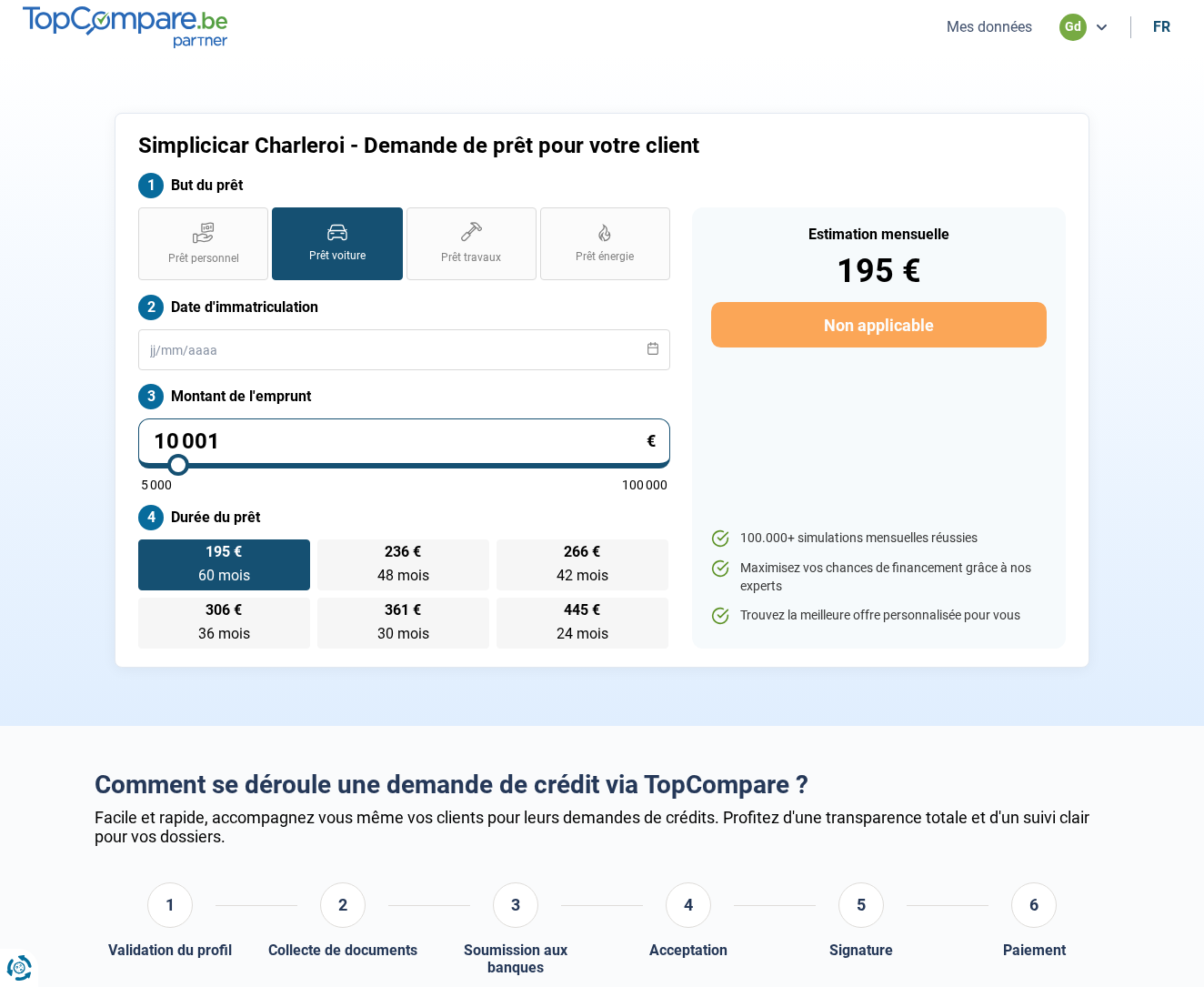
click at [1003, 29] on button "Mes données" at bounding box center [989, 26] width 96 height 19
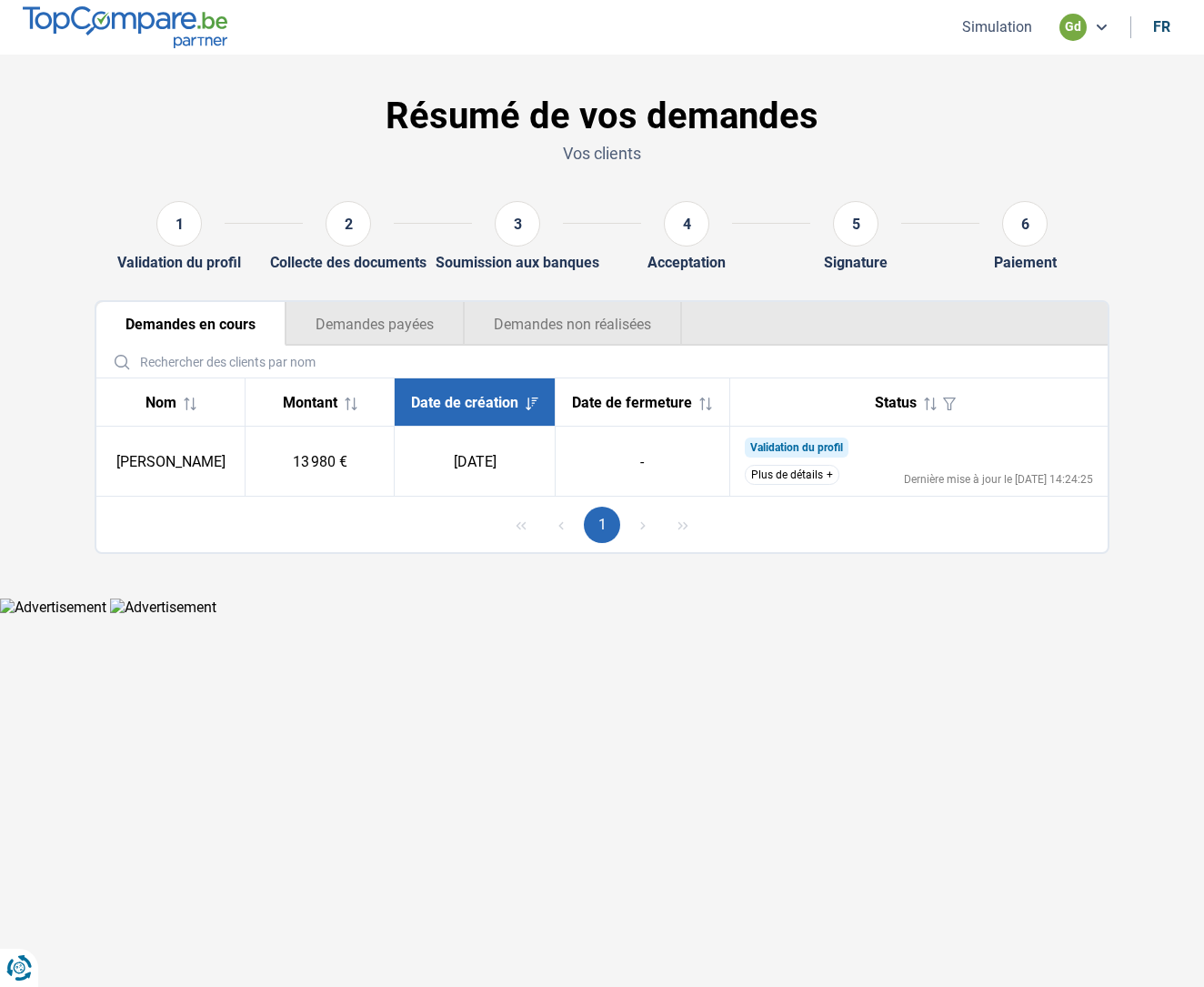
click at [768, 472] on button "Plus de détails" at bounding box center [792, 475] width 94 height 20
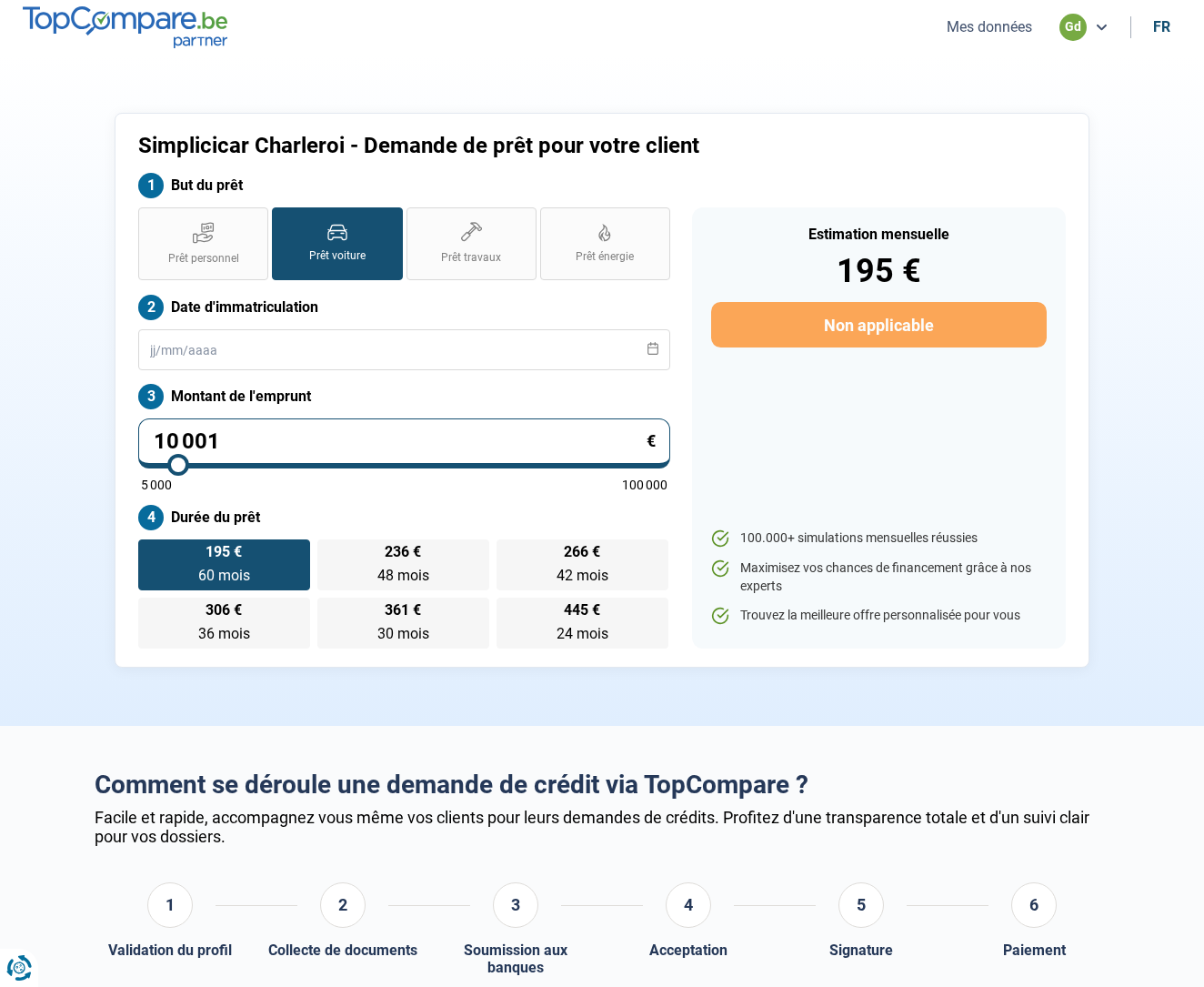
click at [980, 21] on button "Mes données" at bounding box center [989, 26] width 96 height 19
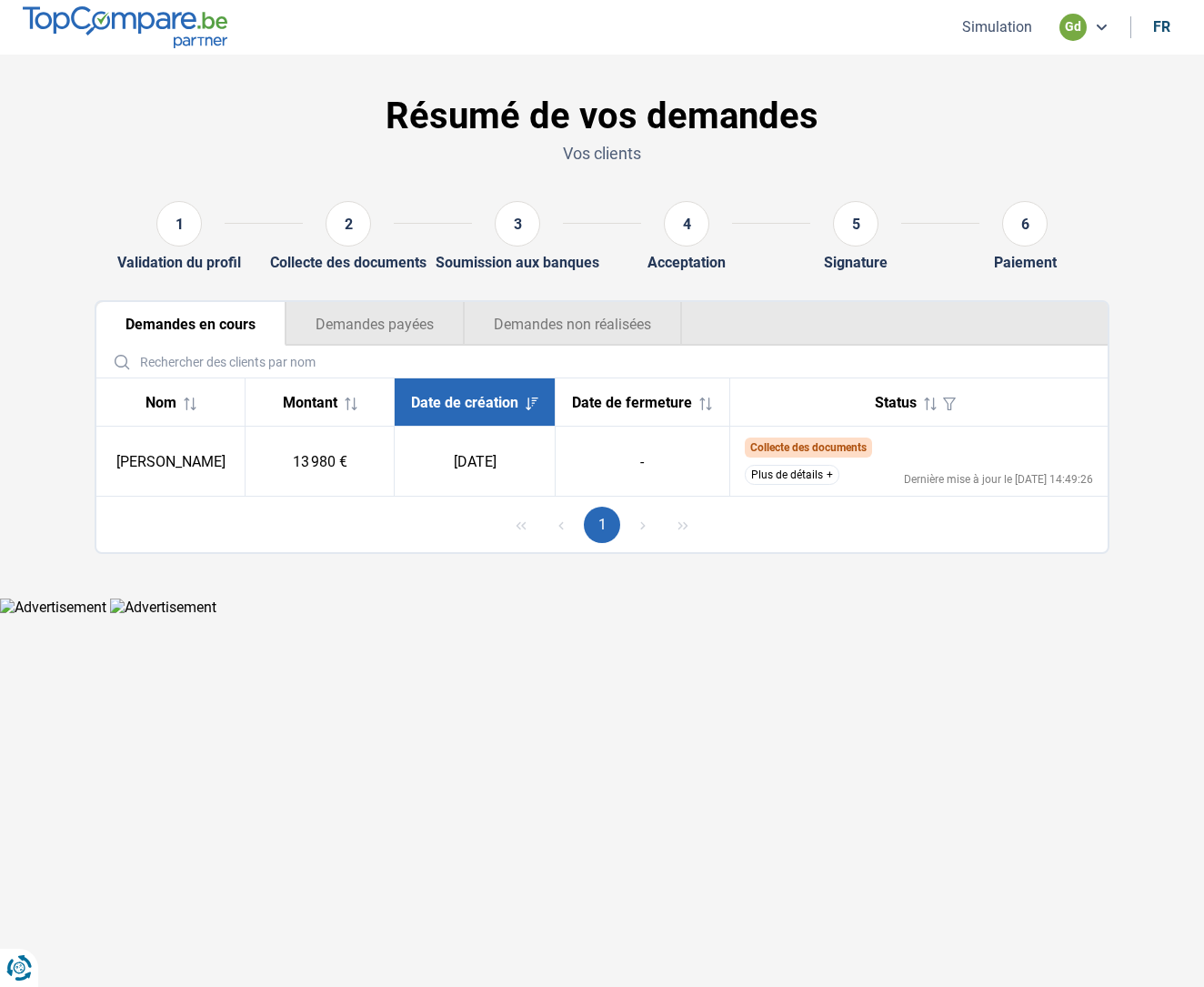
click at [779, 471] on button "Plus de détails" at bounding box center [792, 475] width 94 height 20
